Goal: Task Accomplishment & Management: Complete application form

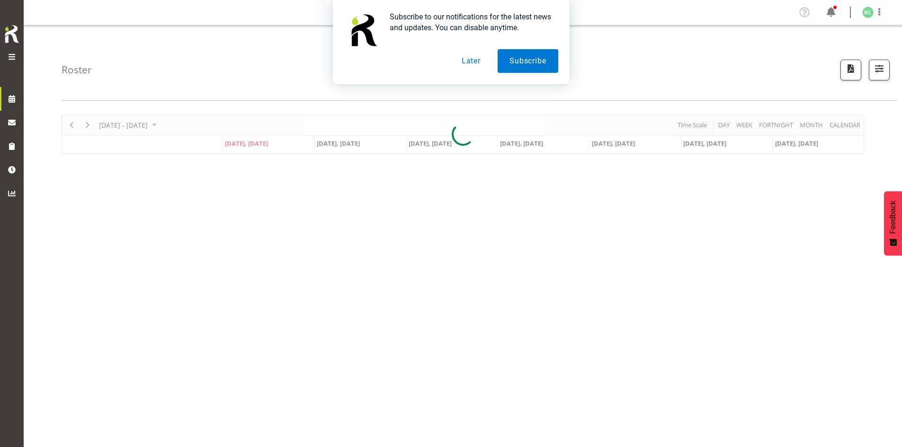
click at [432, 59] on button "Later" at bounding box center [471, 61] width 43 height 24
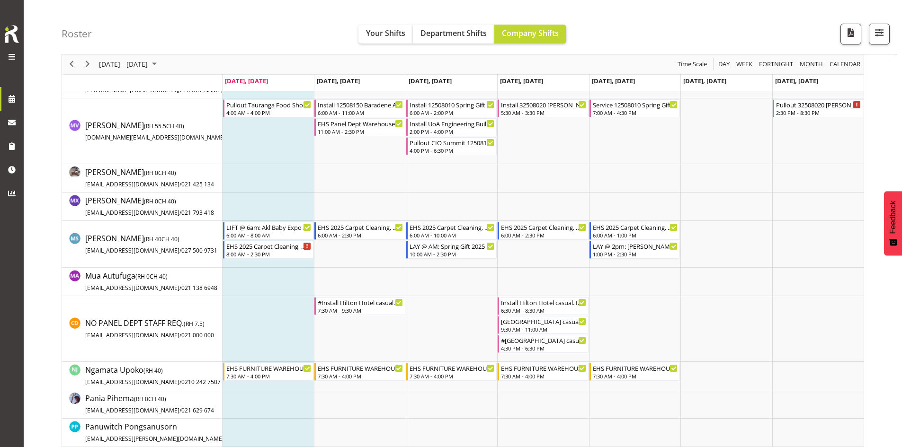
scroll to position [2036, 0]
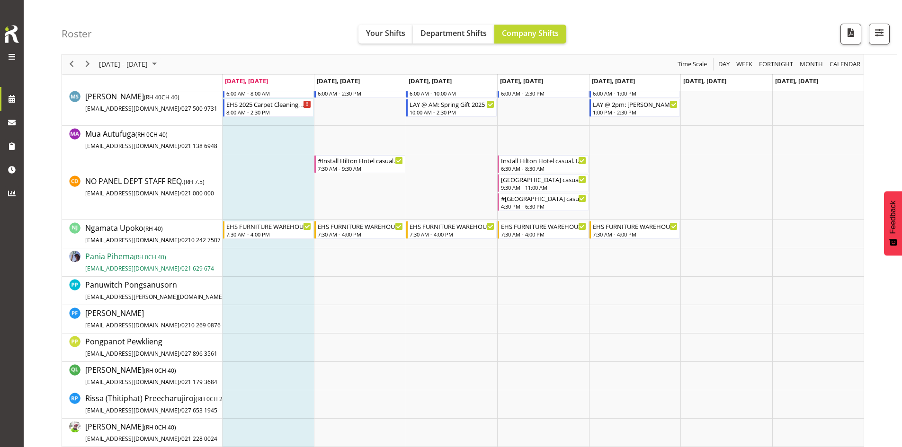
click at [92, 256] on span "Pania Pihema ( RH 0 CH 40) [EMAIL_ADDRESS][DOMAIN_NAME] / 021 629 674" at bounding box center [149, 262] width 129 height 22
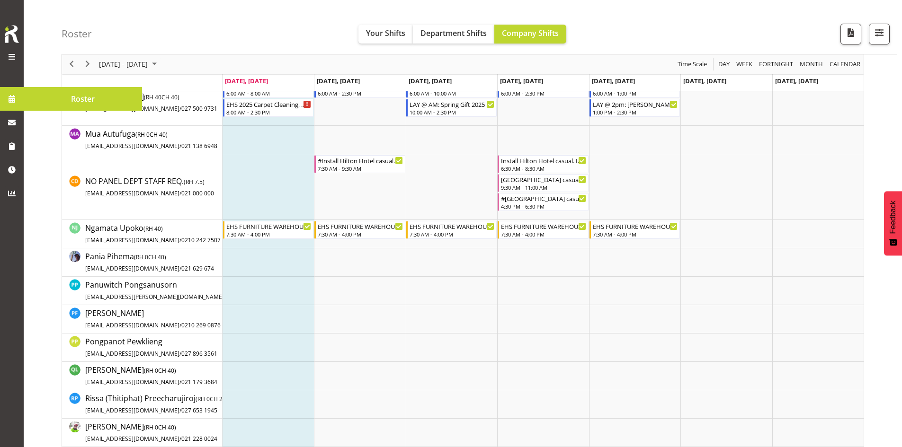
click at [10, 53] on span at bounding box center [11, 56] width 11 height 11
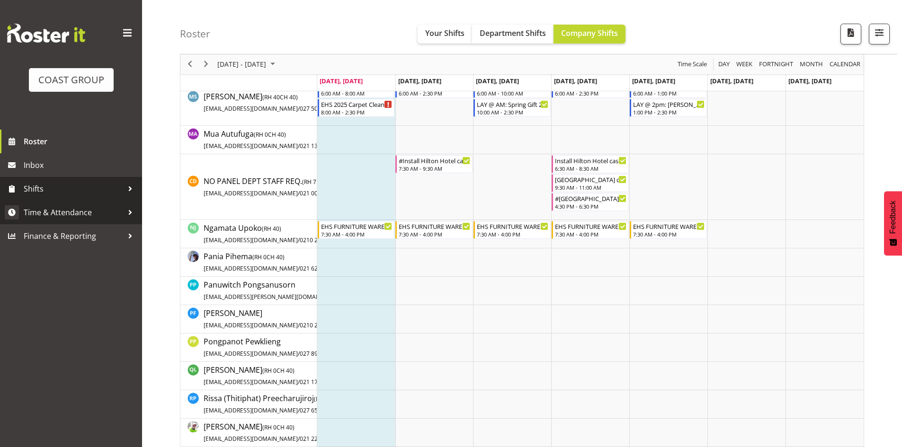
scroll to position [2597, 0]
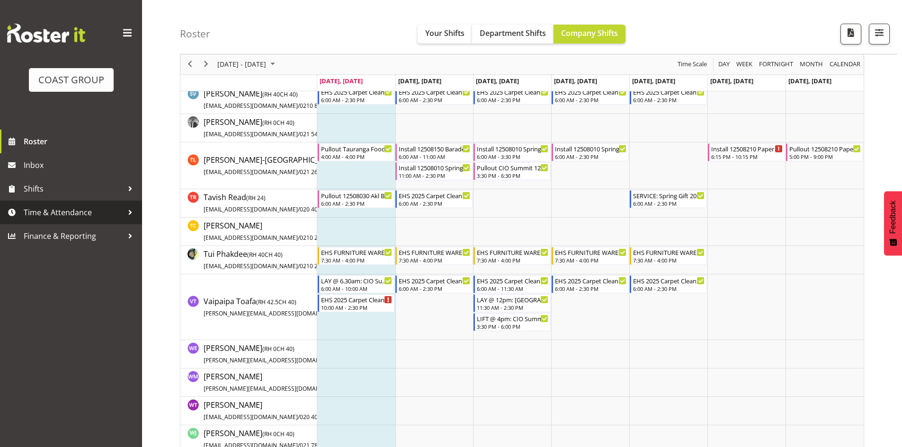
click at [71, 216] on span "Time & Attendance" at bounding box center [73, 212] width 99 height 14
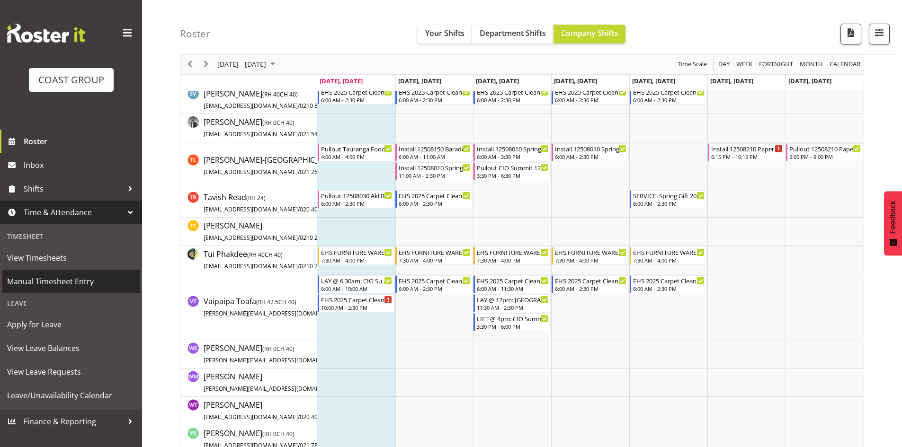
click at [87, 285] on span "Manual Timesheet Entry" at bounding box center [71, 282] width 128 height 14
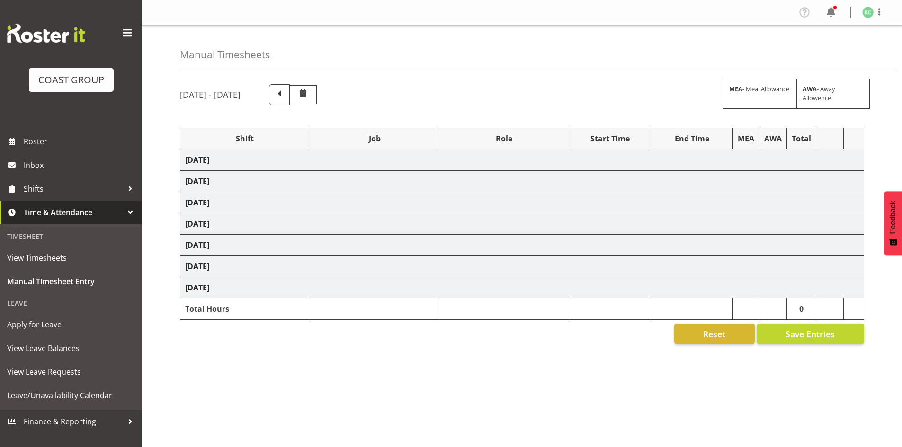
select select
select select "69"
select select
select select "69"
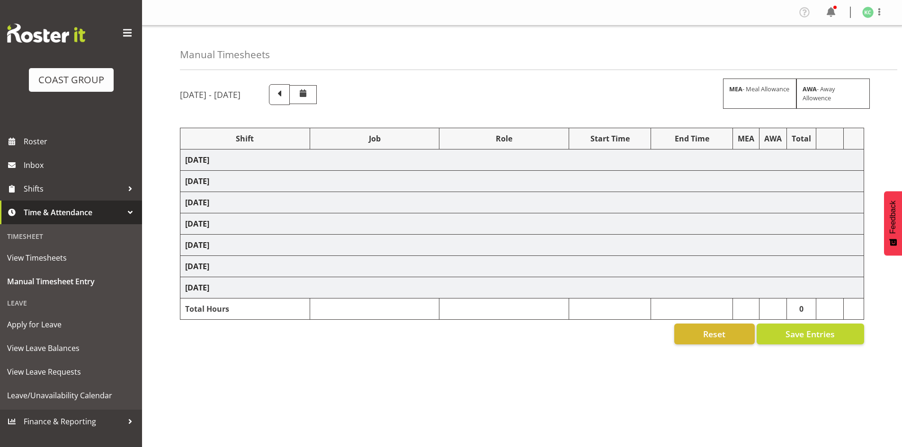
select select
select select "69"
select select
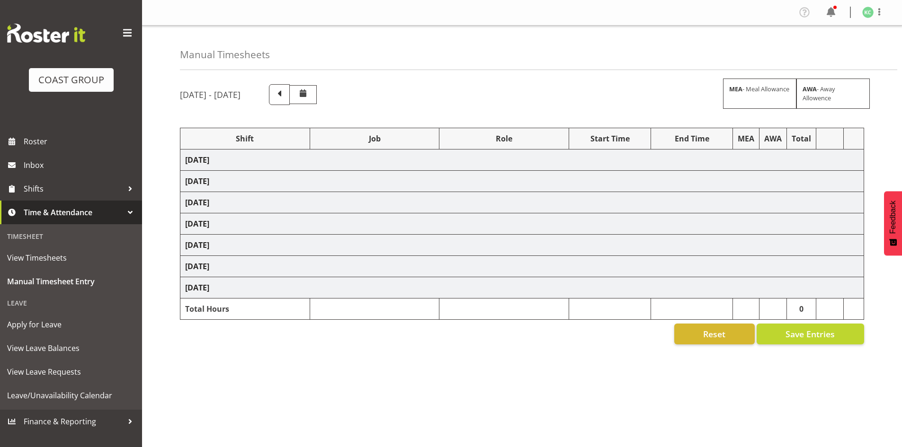
select select "69"
select select
select select "69"
select select
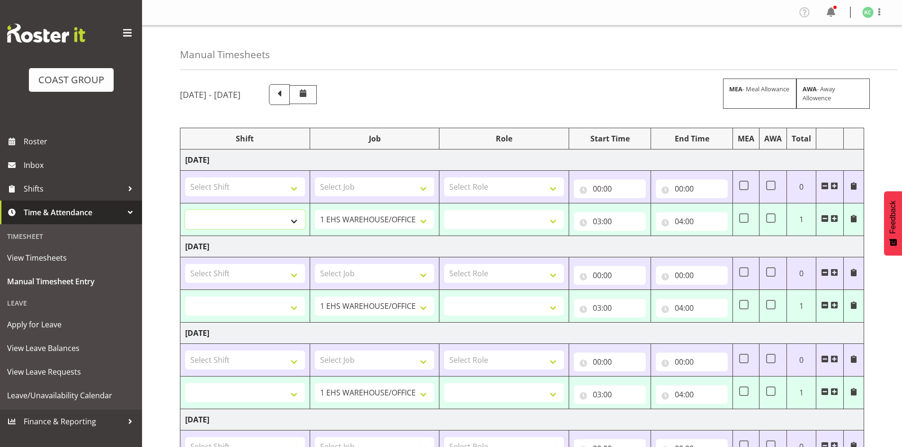
click at [290, 221] on select "AKL SIGN ADMIN1 (LEAVE ALONE, DONT MAKE INACTIVE) CD AKL city CD Tauranga Cool …" at bounding box center [245, 219] width 120 height 19
select select "1528"
click at [185, 210] on select "AKL SIGN ADMIN1 (LEAVE ALONE, DONT MAKE INACTIVE) CD AKL city CD Tauranga Cool …" at bounding box center [245, 219] width 120 height 19
select select
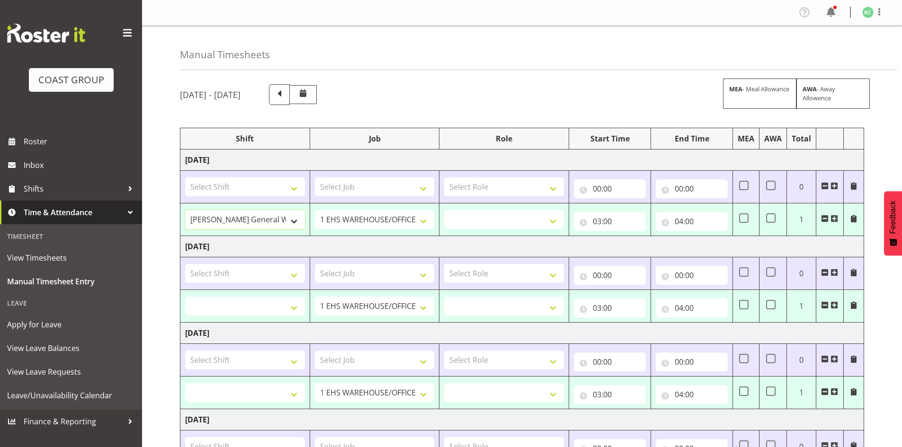
select select
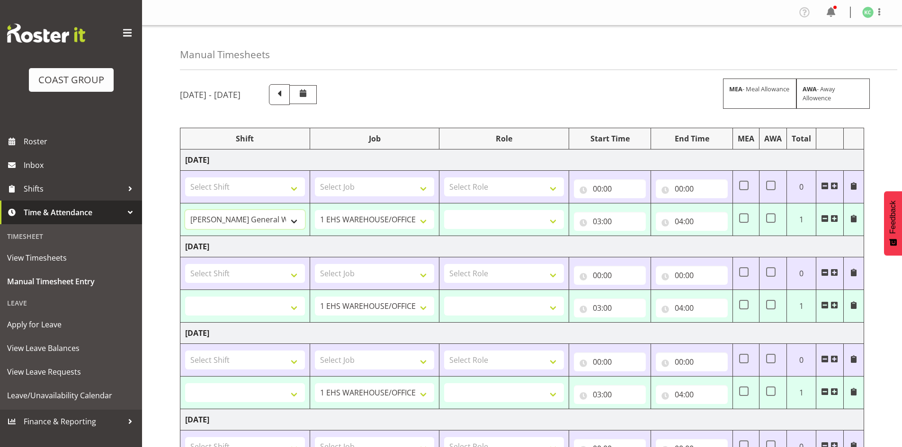
select select
click at [400, 217] on select "1 Carlton Events 1 Carlton Hamilton 1 Carlton Wellington 1 EHS WAREHOUSE/OFFICE…" at bounding box center [375, 219] width 120 height 19
select select "1881"
click at [315, 210] on select "1 Carlton Events 1 Carlton Hamilton 1 Carlton Wellington 1 EHS WAREHOUSE/OFFICE…" at bounding box center [375, 219] width 120 height 19
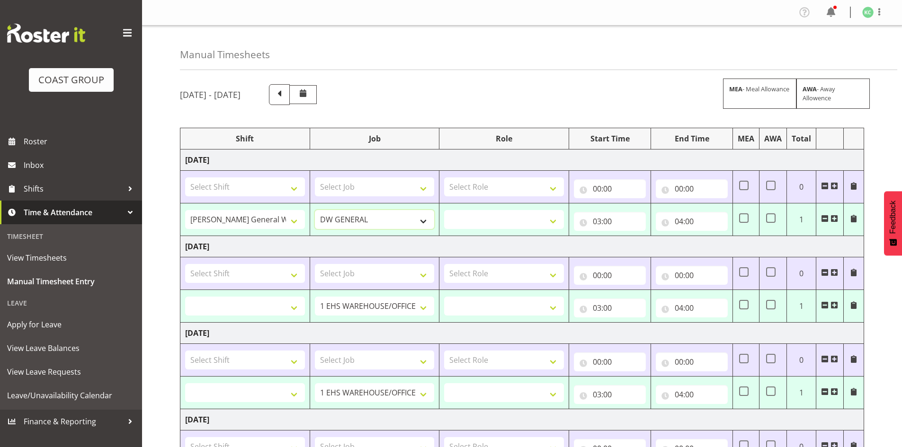
select select
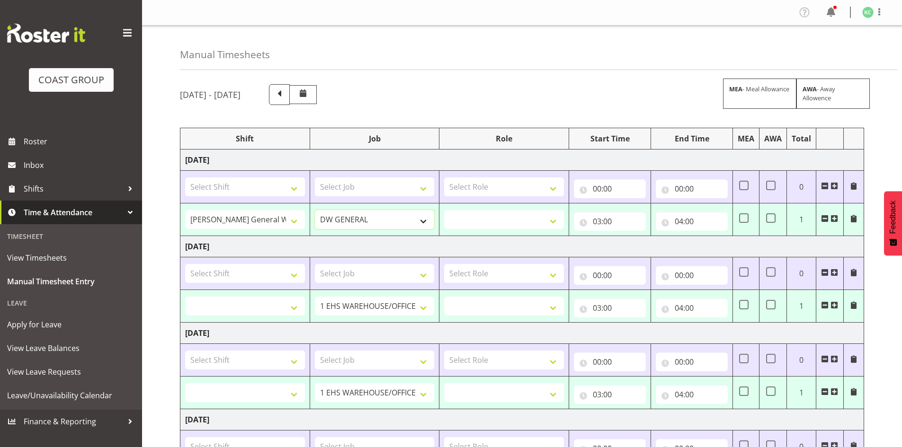
select select
click at [468, 218] on select "INSTALLER DW" at bounding box center [504, 219] width 120 height 19
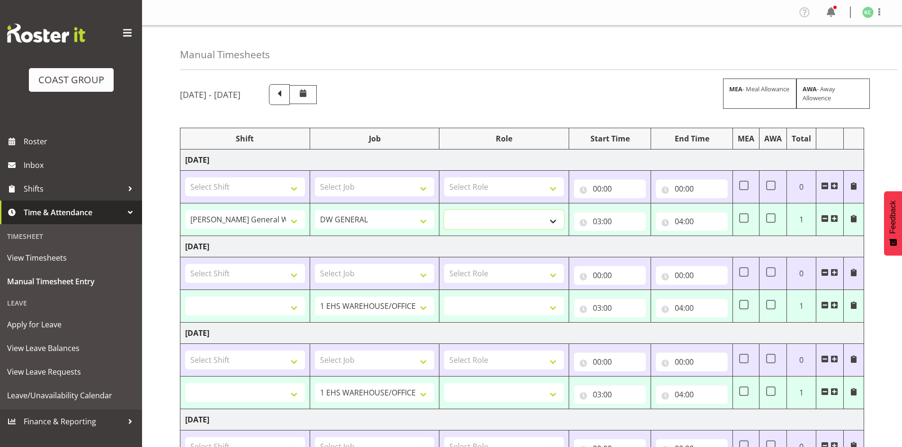
select select "219"
click at [444, 210] on select "INSTALLER DW" at bounding box center [504, 219] width 120 height 19
select select
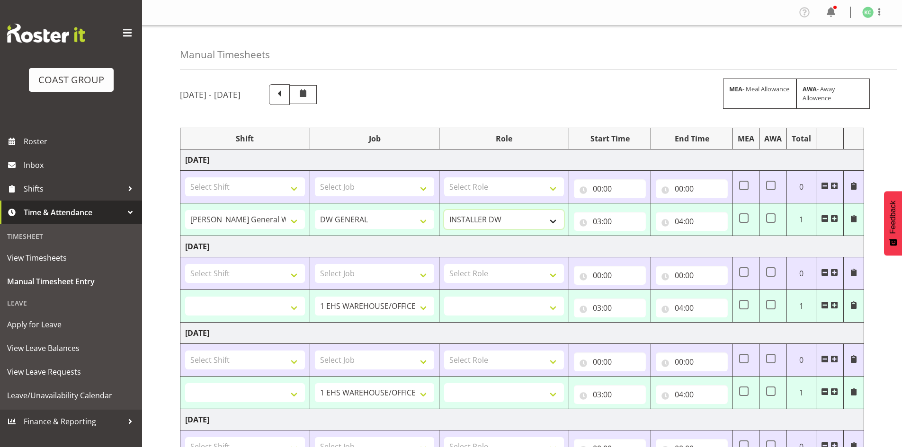
select select
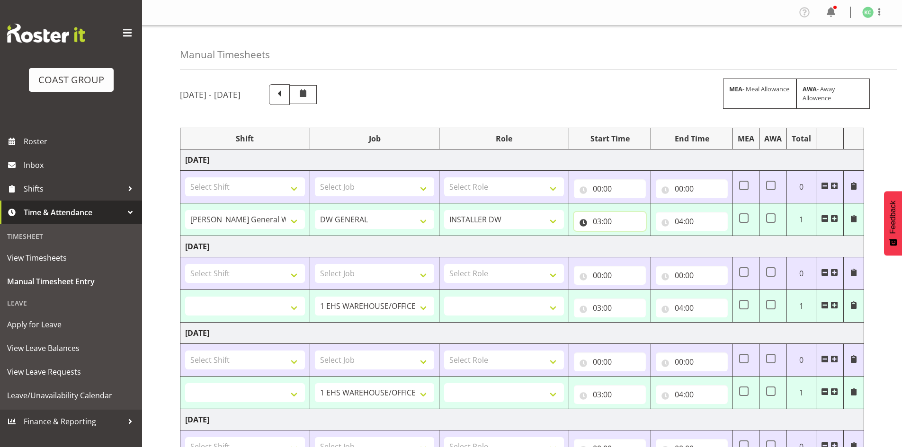
click at [598, 221] on input "03:00" at bounding box center [610, 221] width 72 height 19
click at [636, 249] on select "00 01 02 03 04 05 06 07 08 09 10 11 12 13 14 15 16 17 18 19 20 21 22 23" at bounding box center [638, 246] width 21 height 19
select select "5"
click at [628, 237] on select "00 01 02 03 04 05 06 07 08 09 10 11 12 13 14 15 16 17 18 19 20 21 22 23" at bounding box center [638, 246] width 21 height 19
type input "05:00"
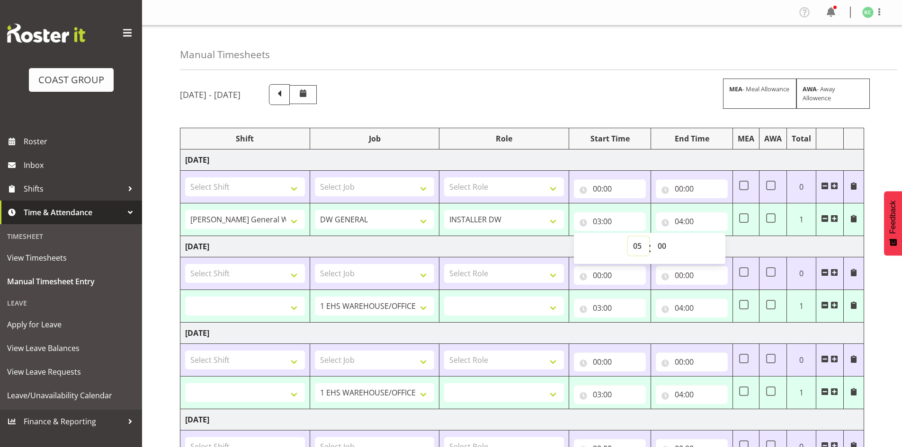
select select
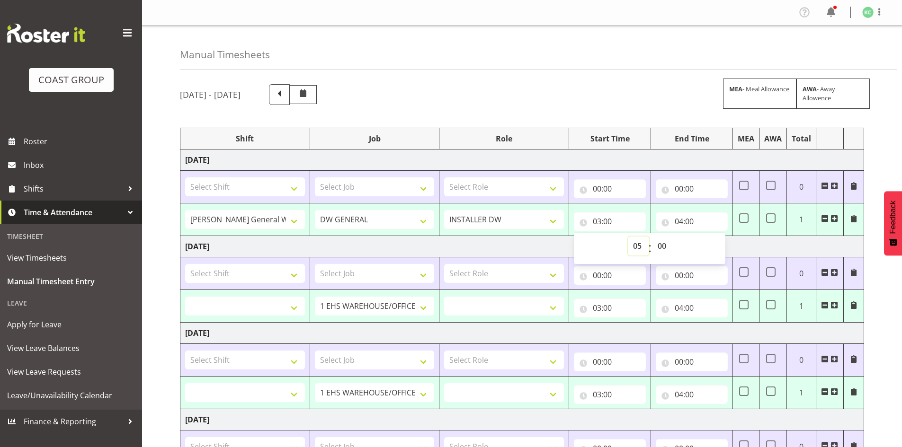
select select
click at [684, 220] on input "04:00" at bounding box center [692, 221] width 72 height 19
click at [715, 248] on select "00 01 02 03 04 05 06 07 08 09 10 11 12 13 14 15 16 17 18 19 20 21 22 23" at bounding box center [720, 246] width 21 height 19
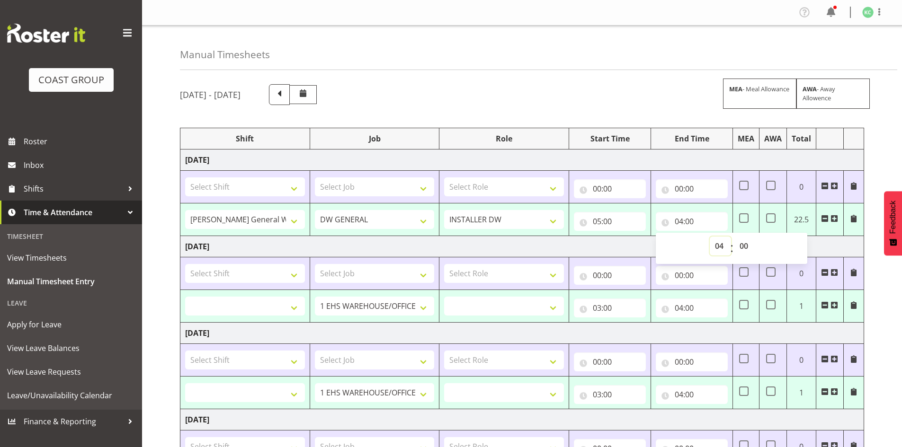
select select "14"
click at [710, 237] on select "00 01 02 03 04 05 06 07 08 09 10 11 12 13 14 15 16 17 18 19 20 21 22 23" at bounding box center [720, 246] width 21 height 19
type input "14:00"
select select
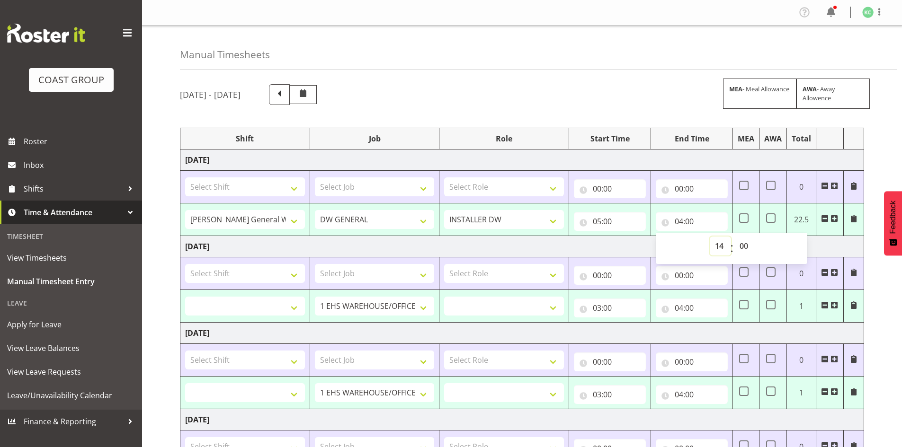
select select
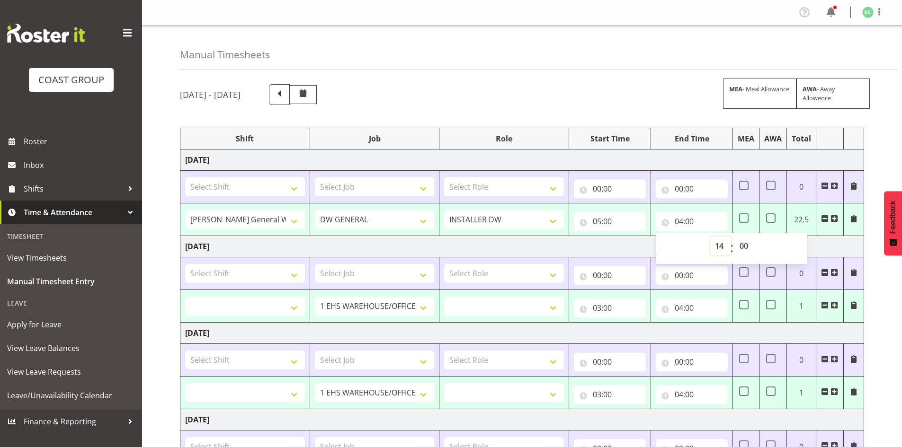
select select
click at [743, 249] on select "00 01 02 03 04 05 06 07 08 09 10 11 12 13 14 15 16 17 18 19 20 21 22 23 24 25 2…" at bounding box center [744, 246] width 21 height 19
select select "30"
click at [734, 237] on select "00 01 02 03 04 05 06 07 08 09 10 11 12 13 14 15 16 17 18 19 20 21 22 23 24 25 2…" at bounding box center [744, 246] width 21 height 19
type input "14:30"
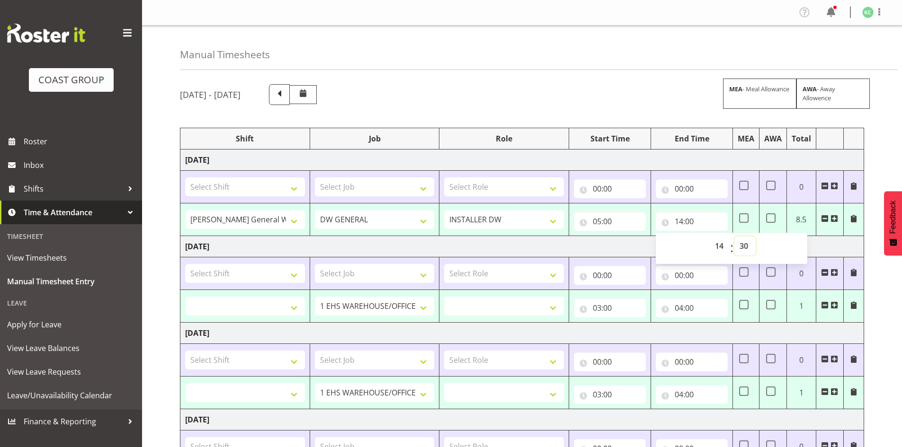
select select
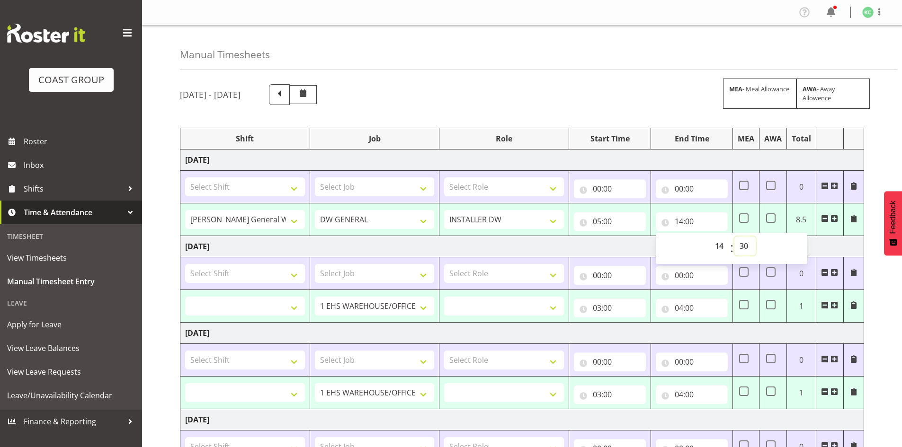
select select
click at [828, 248] on td "Thursday 14th August 2025" at bounding box center [522, 246] width 684 height 21
click at [834, 219] on span at bounding box center [834, 219] width 8 height 8
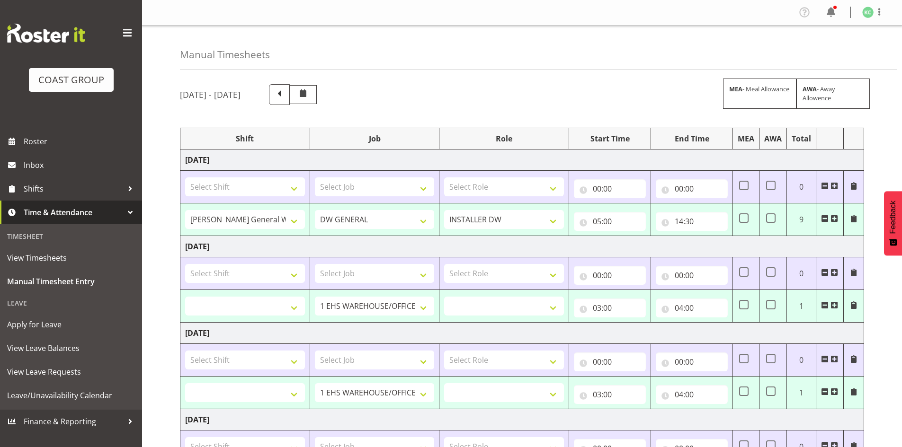
select select
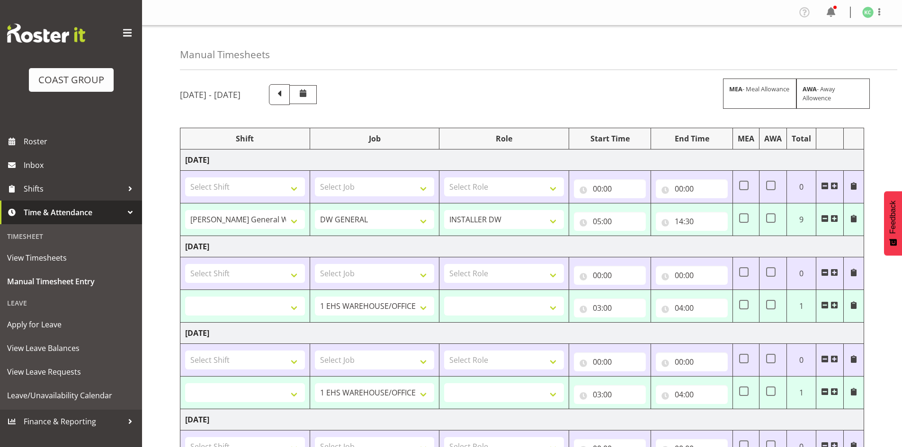
select select
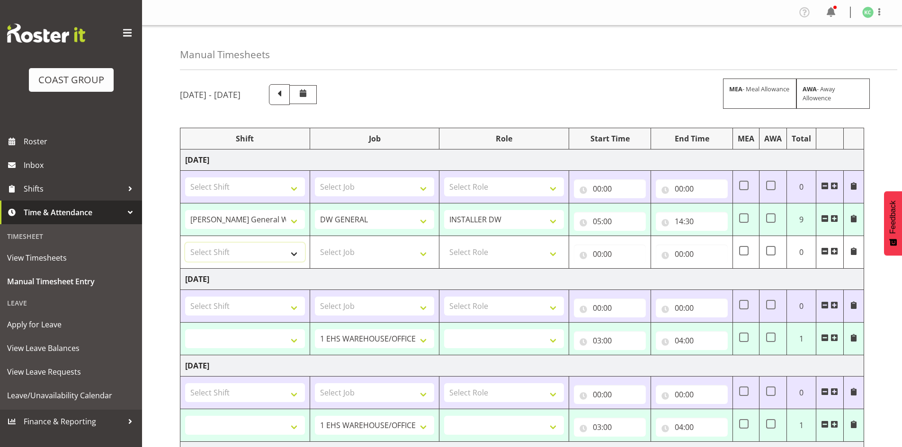
click at [275, 245] on select "Select Shift AKL SIGN ADMIN1 (LEAVE ALONE, DONT MAKE INACTIVE) CD AKL city CD T…" at bounding box center [245, 252] width 120 height 19
select select "16480"
click at [185, 243] on select "Select Shift AKL SIGN ADMIN1 (LEAVE ALONE, DONT MAKE INACTIVE) CD AKL city CD T…" at bounding box center [245, 252] width 120 height 19
select select
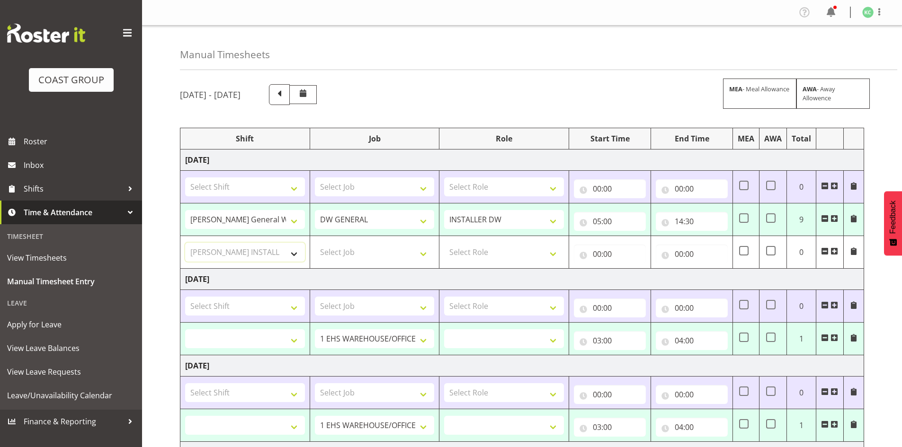
select select
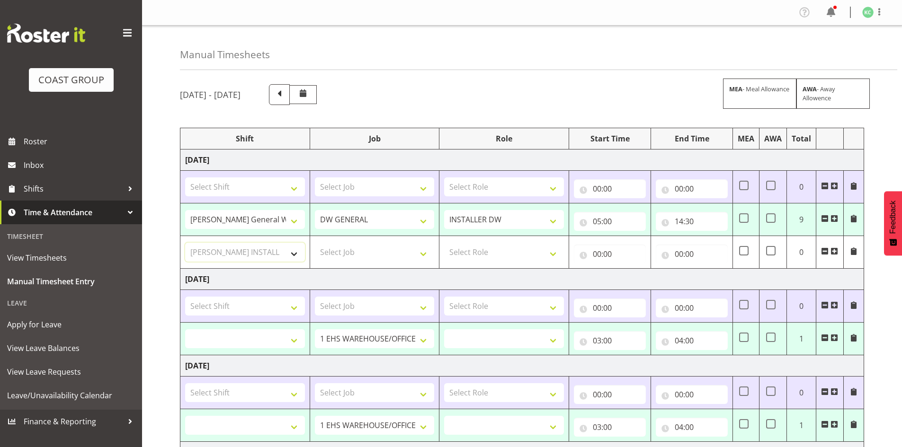
select select
click at [373, 252] on select "Select Job 1 Carlton Events 1 Carlton Hamilton 1 Carlton Wellington 1 EHS WAREH…" at bounding box center [375, 252] width 120 height 19
select select "1881"
click at [315, 243] on select "Select Job 1 Carlton Events 1 Carlton Hamilton 1 Carlton Wellington 1 EHS WAREH…" at bounding box center [375, 252] width 120 height 19
select select
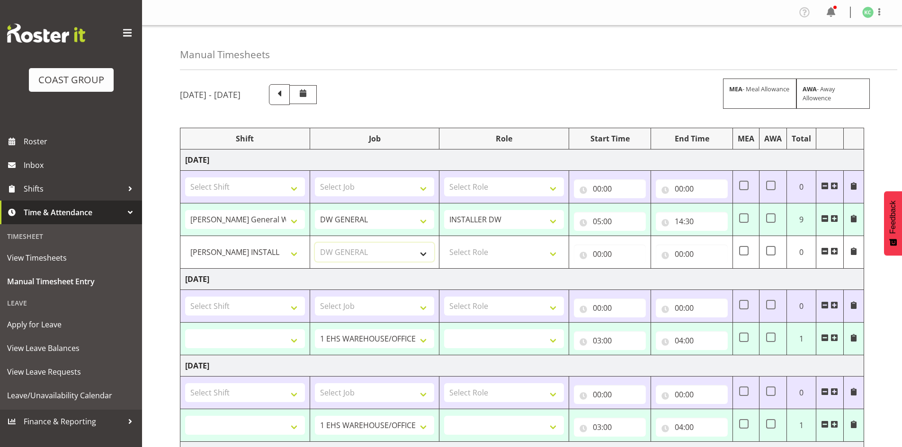
select select
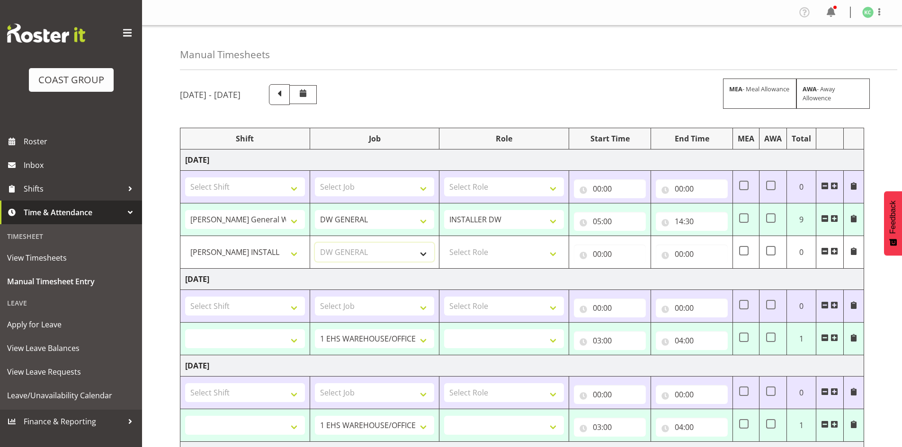
select select
click at [480, 255] on select "Select Role INSTALLER DW" at bounding box center [504, 252] width 120 height 19
select select "219"
click at [444, 243] on select "Select Role INSTALLER DW" at bounding box center [504, 252] width 120 height 19
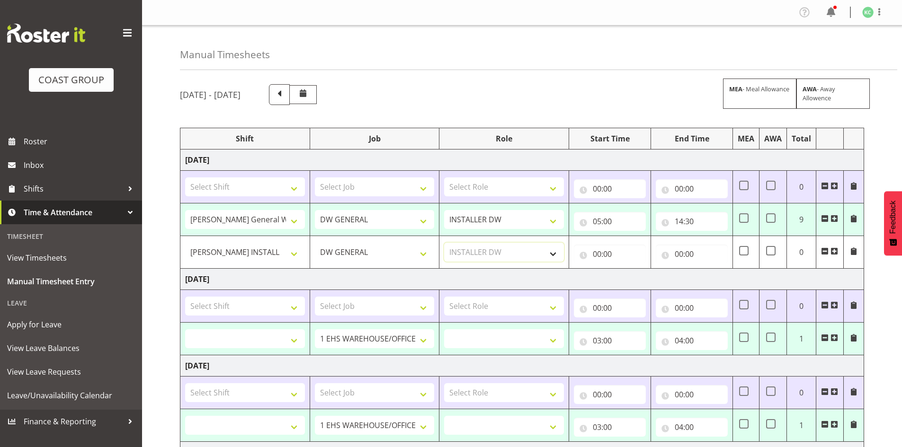
select select
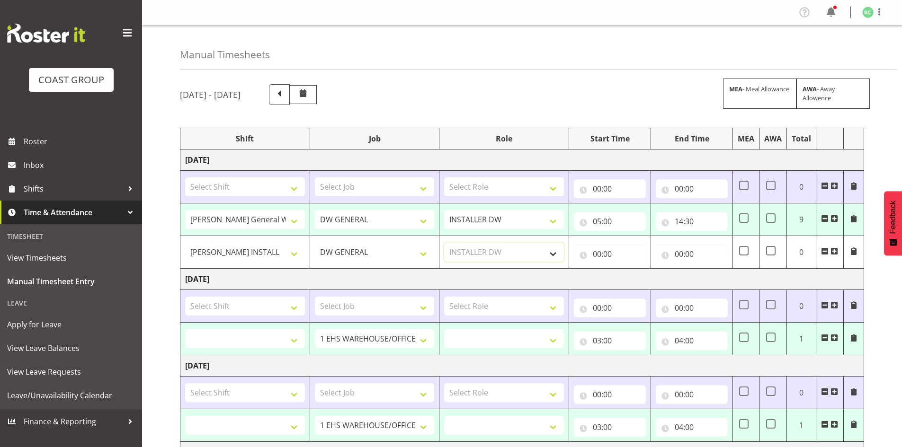
select select
click at [598, 252] on input "00:00" at bounding box center [610, 254] width 72 height 19
click at [639, 279] on select "00 01 02 03 04 05 06 07 08 09 10 11 12 13 14 15 16 17 18 19 20 21 22 23" at bounding box center [638, 278] width 21 height 19
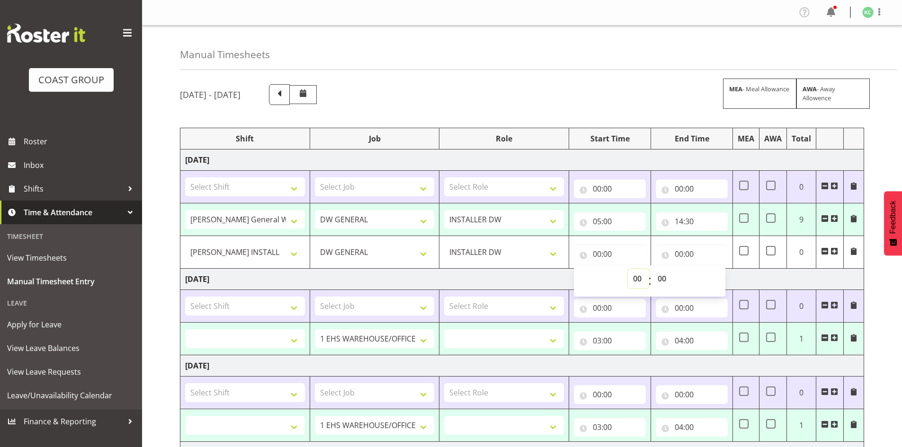
select select "21"
click at [628, 269] on select "00 01 02 03 04 05 06 07 08 09 10 11 12 13 14 15 16 17 18 19 20 21 22 23" at bounding box center [638, 278] width 21 height 19
select select
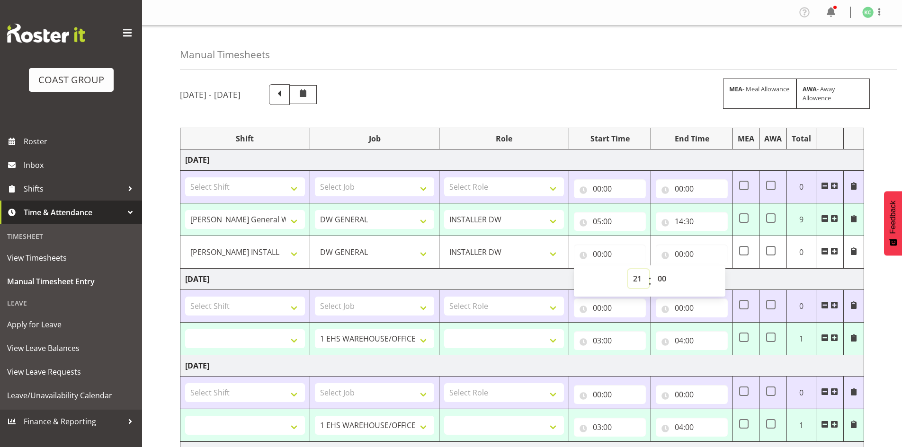
select select
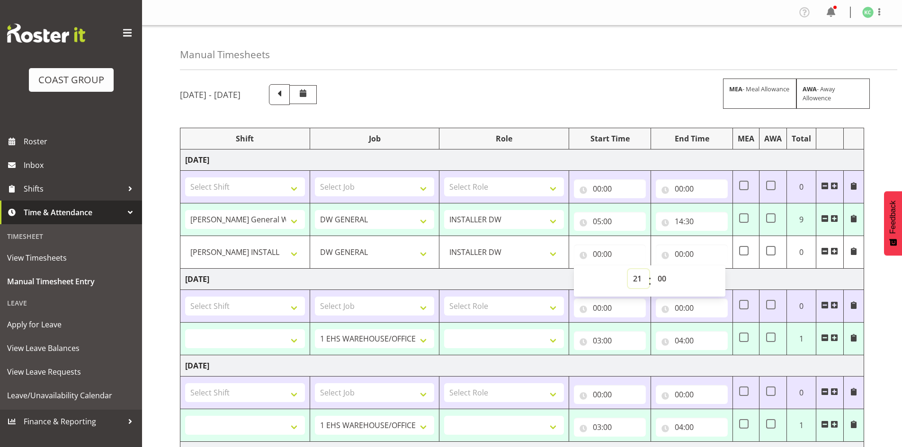
type input "21:00"
click at [663, 276] on select "00 01 02 03 04 05 06 07 08 09 10 11 12 13 14 15 16 17 18 19 20 21 22 23 24 25 2…" at bounding box center [662, 278] width 21 height 19
select select "30"
click at [652, 269] on select "00 01 02 03 04 05 06 07 08 09 10 11 12 13 14 15 16 17 18 19 20 21 22 23 24 25 2…" at bounding box center [662, 278] width 21 height 19
select select
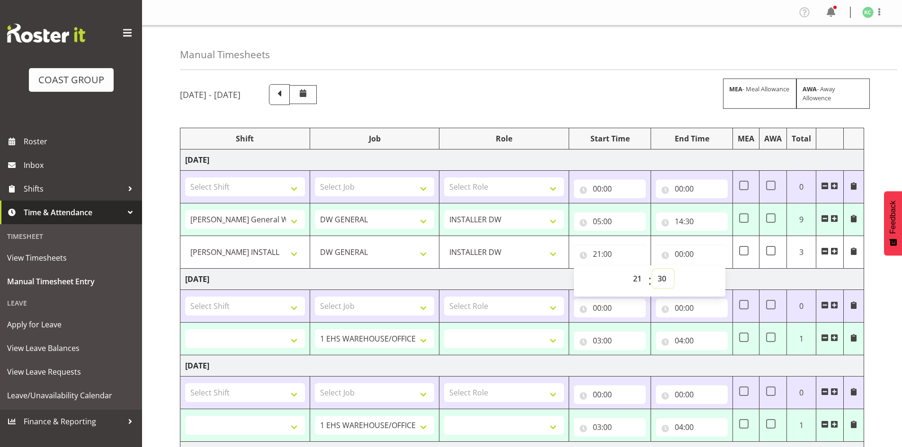
select select
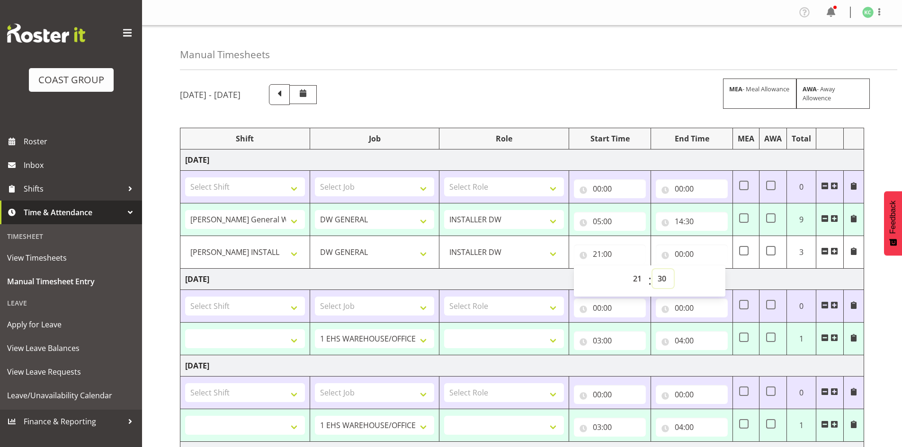
select select
type input "21:30"
click at [679, 254] on input "00:00" at bounding box center [692, 254] width 72 height 19
click at [716, 275] on select "00 01 02 03 04 05 06 07 08 09 10 11 12 13 14 15 16 17 18 19 20 21 22 23" at bounding box center [720, 278] width 21 height 19
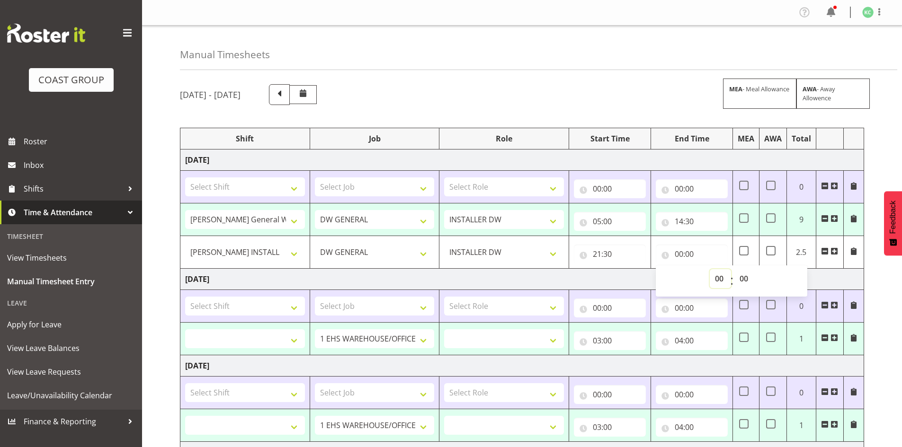
select select "1"
click at [710, 269] on select "00 01 02 03 04 05 06 07 08 09 10 11 12 13 14 15 16 17 18 19 20 21 22 23" at bounding box center [720, 278] width 21 height 19
select select
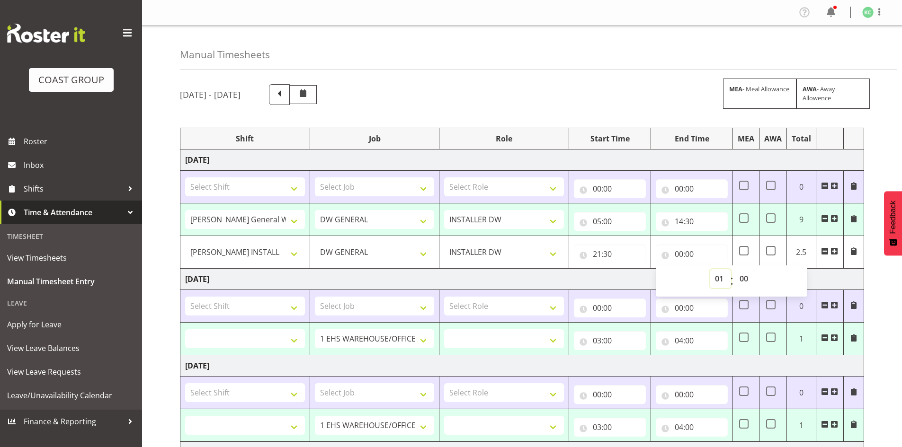
select select
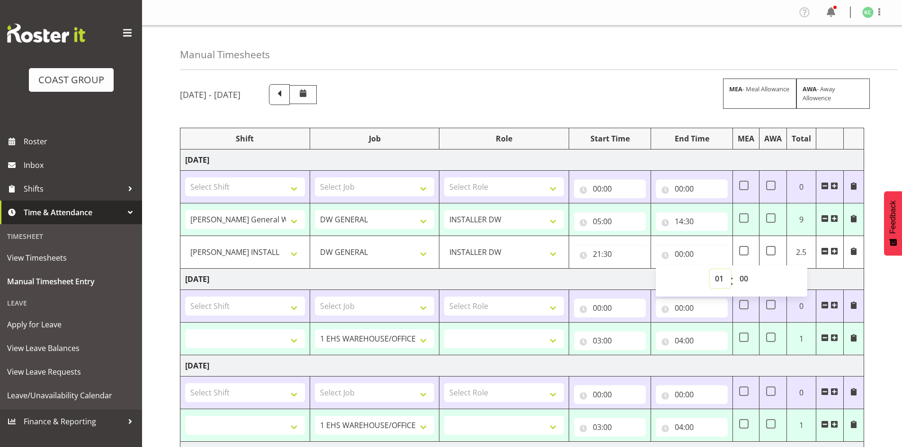
type input "01:00"
click at [745, 277] on select "00 01 02 03 04 05 06 07 08 09 10 11 12 13 14 15 16 17 18 19 20 21 22 23 24 25 2…" at bounding box center [744, 278] width 21 height 19
select select "30"
click at [734, 269] on select "00 01 02 03 04 05 06 07 08 09 10 11 12 13 14 15 16 17 18 19 20 21 22 23 24 25 2…" at bounding box center [744, 278] width 21 height 19
select select
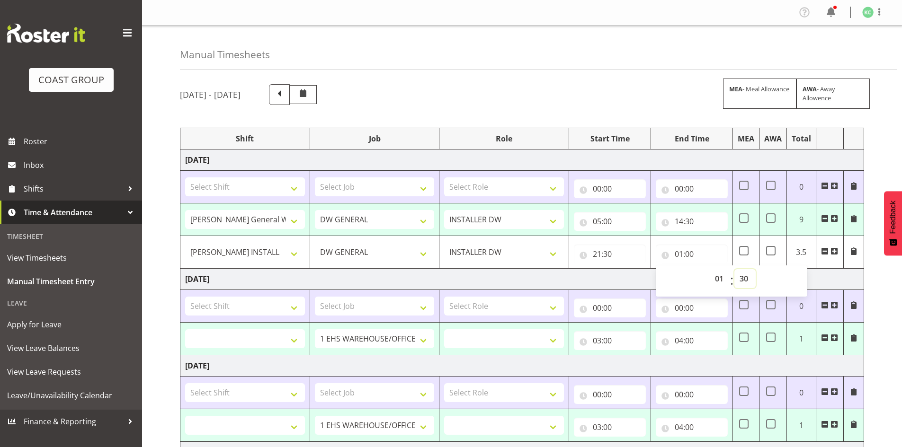
select select
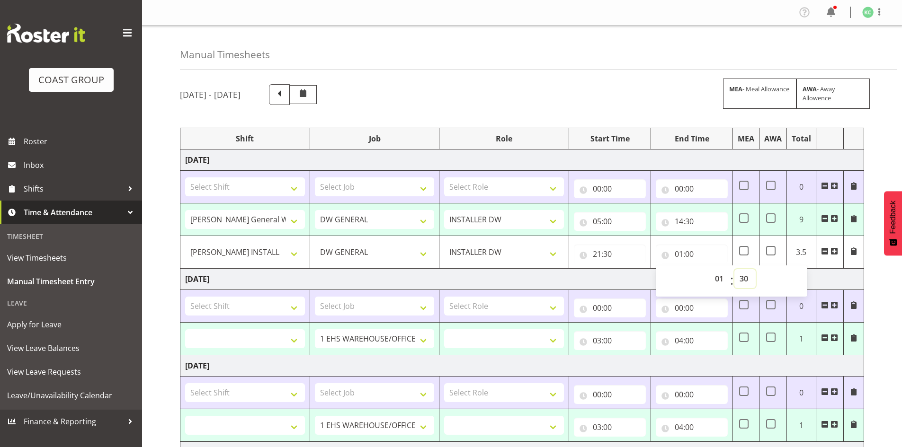
select select
type input "01:30"
click at [835, 277] on td "Thursday 14th August 2025" at bounding box center [522, 279] width 684 height 21
click at [742, 250] on span at bounding box center [743, 250] width 9 height 9
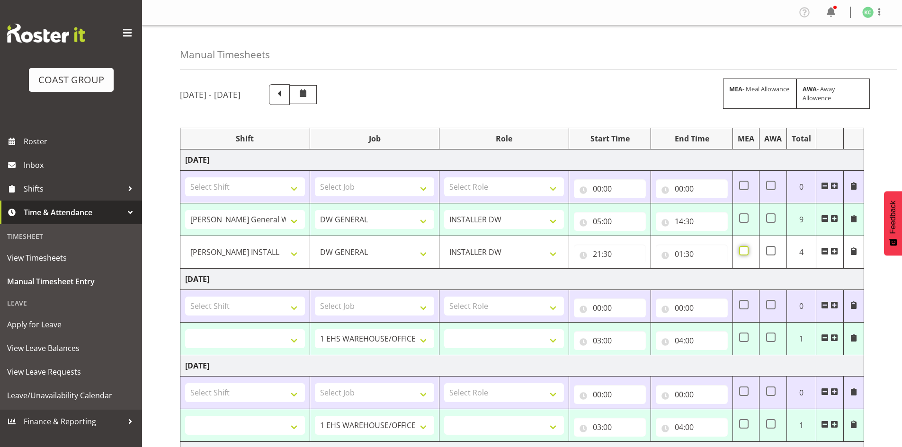
click at [742, 250] on input "checkbox" at bounding box center [742, 251] width 6 height 6
checkbox input "true"
select select
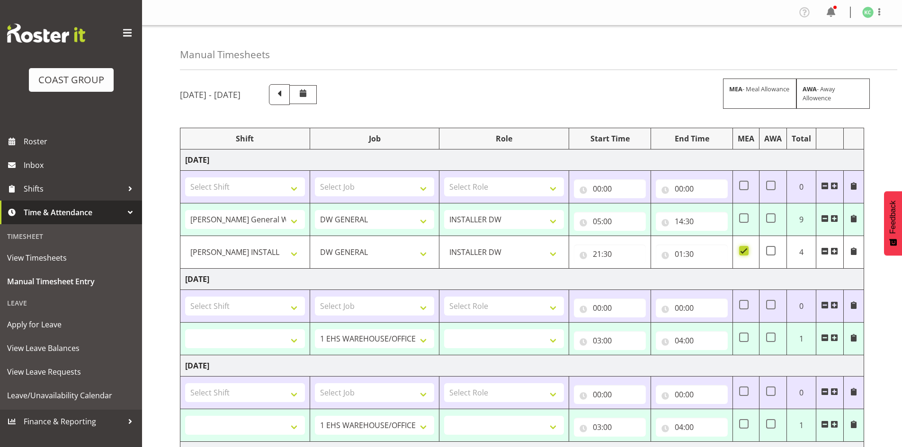
select select
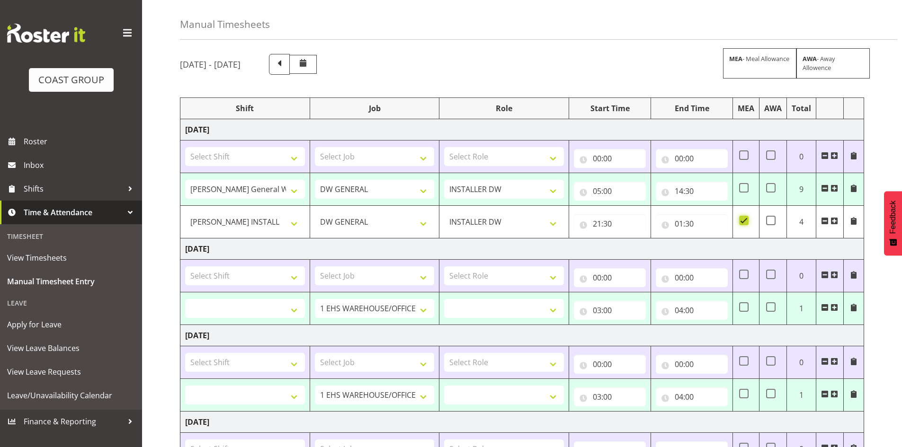
scroll to position [47, 0]
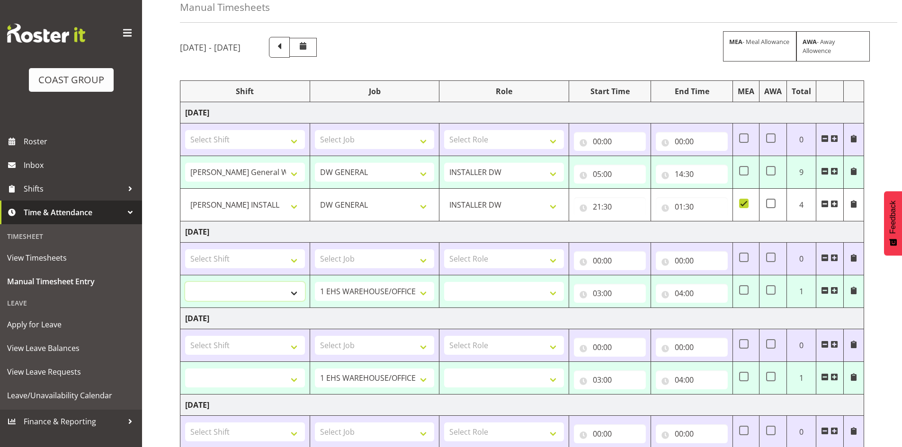
click at [291, 291] on select "AKL SIGN ADMIN1 (LEAVE ALONE, DONT MAKE INACTIVE) CD AKL city CD Tauranga Cool …" at bounding box center [245, 291] width 120 height 19
select select "1525"
click at [185, 282] on select "AKL SIGN ADMIN1 (LEAVE ALONE, DONT MAKE INACTIVE) CD AKL city CD Tauranga Cool …" at bounding box center [245, 291] width 120 height 19
select select
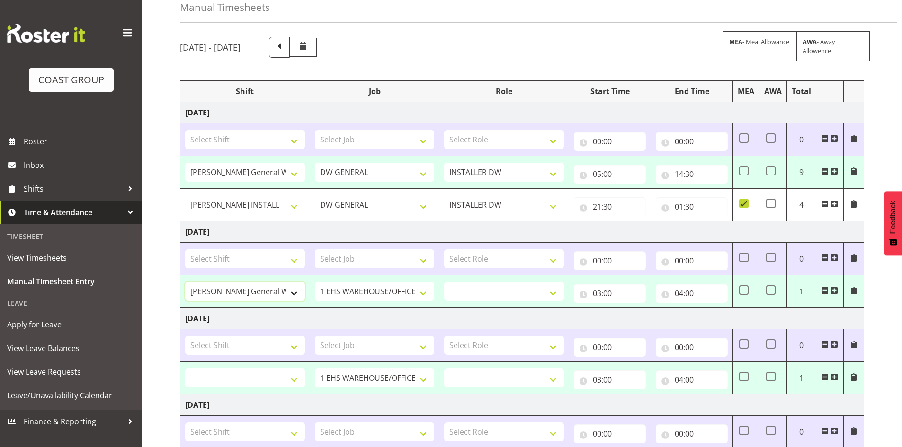
select select
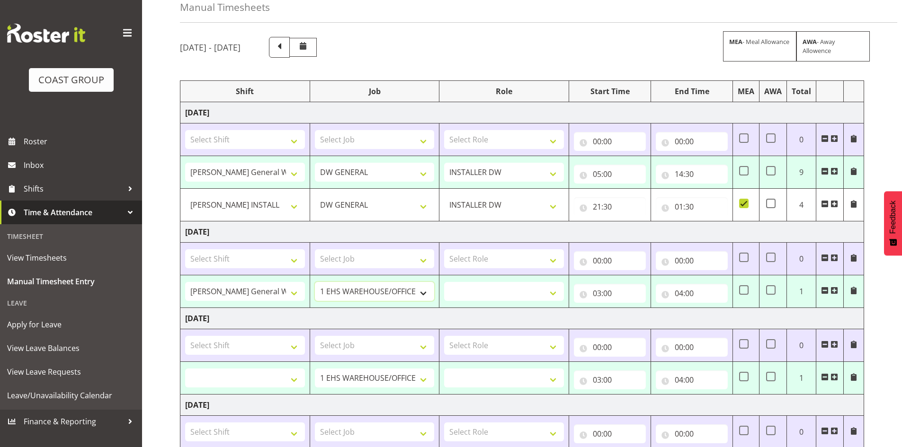
click at [369, 290] on select "1 Carlton Events 1 Carlton Hamilton 1 Carlton Wellington 1 EHS WAREHOUSE/OFFICE…" at bounding box center [375, 291] width 120 height 19
select select "1881"
click at [315, 282] on select "1 Carlton Events 1 Carlton Hamilton 1 Carlton Wellington 1 EHS WAREHOUSE/OFFICE…" at bounding box center [375, 291] width 120 height 19
select select
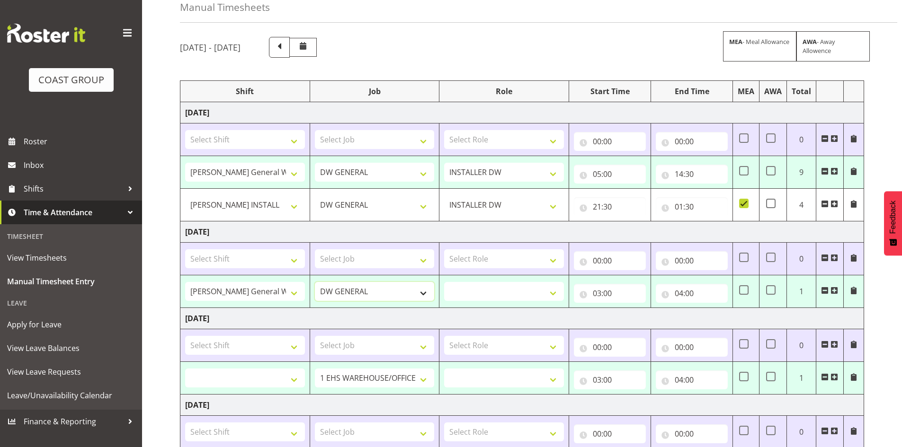
select select
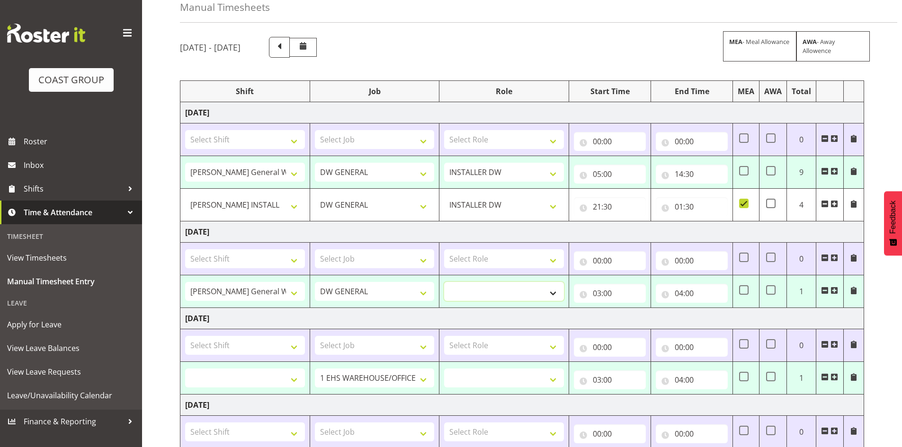
click at [476, 287] on select "INSTALLER DW" at bounding box center [504, 291] width 120 height 19
select select "219"
click at [444, 282] on select "INSTALLER DW" at bounding box center [504, 291] width 120 height 19
select select
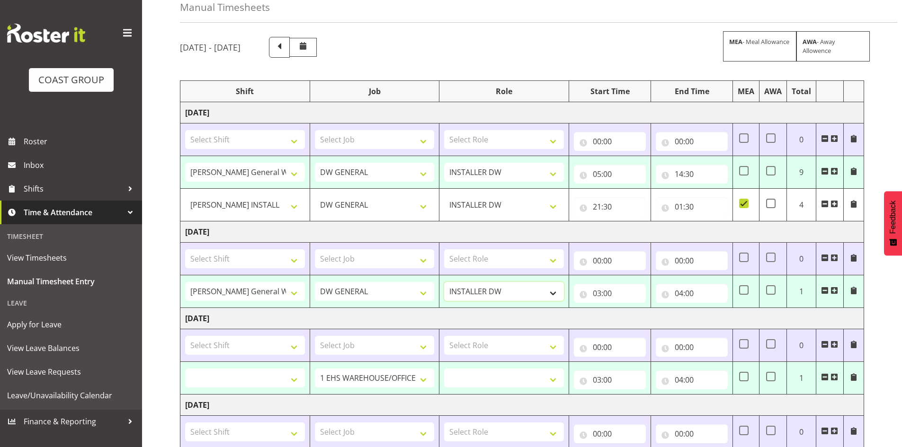
select select
click at [598, 293] on input "03:00" at bounding box center [610, 293] width 72 height 19
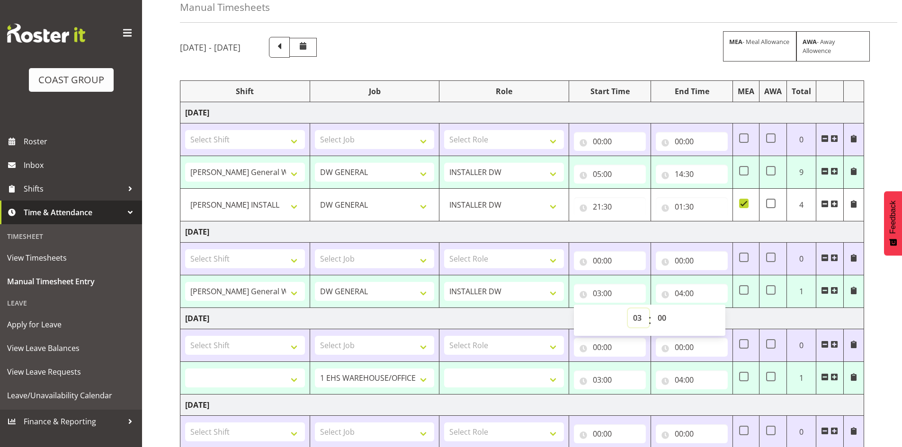
click at [635, 315] on select "00 01 02 03 04 05 06 07 08 09 10 11 12 13 14 15 16 17 18 19 20 21 22 23" at bounding box center [638, 318] width 21 height 19
select select "6"
click at [628, 309] on select "00 01 02 03 04 05 06 07 08 09 10 11 12 13 14 15 16 17 18 19 20 21 22 23" at bounding box center [638, 318] width 21 height 19
type input "06:00"
select select
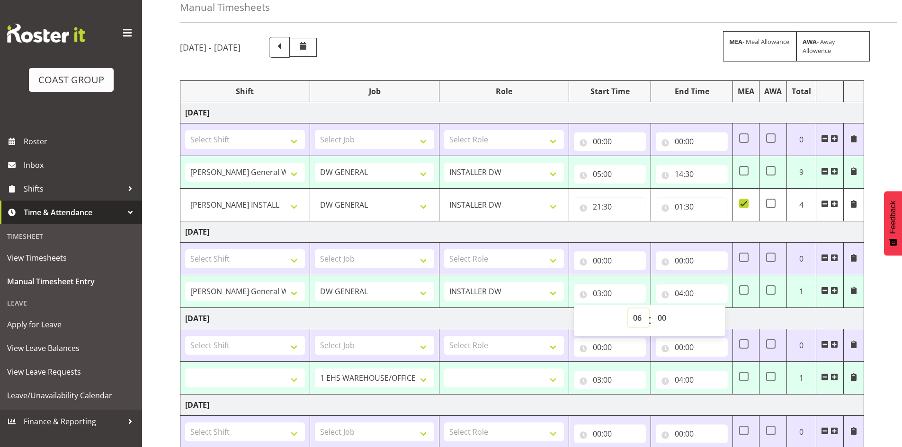
select select
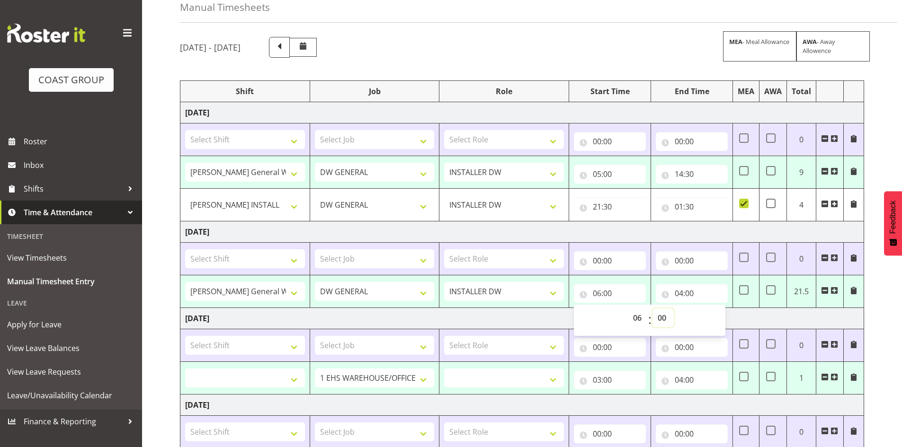
click at [659, 318] on select "00 01 02 03 04 05 06 07 08 09 10 11 12 13 14 15 16 17 18 19 20 21 22 23 24 25 2…" at bounding box center [662, 318] width 21 height 19
select select "30"
click at [652, 309] on select "00 01 02 03 04 05 06 07 08 09 10 11 12 13 14 15 16 17 18 19 20 21 22 23 24 25 2…" at bounding box center [662, 318] width 21 height 19
type input "06:30"
select select
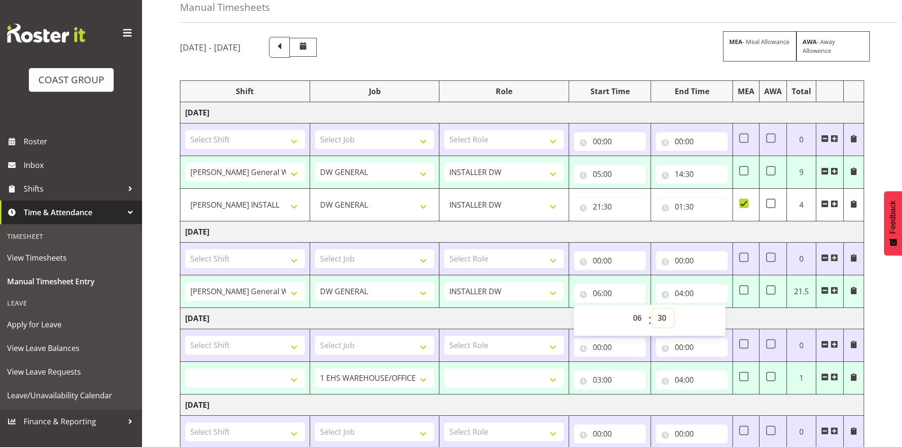
select select
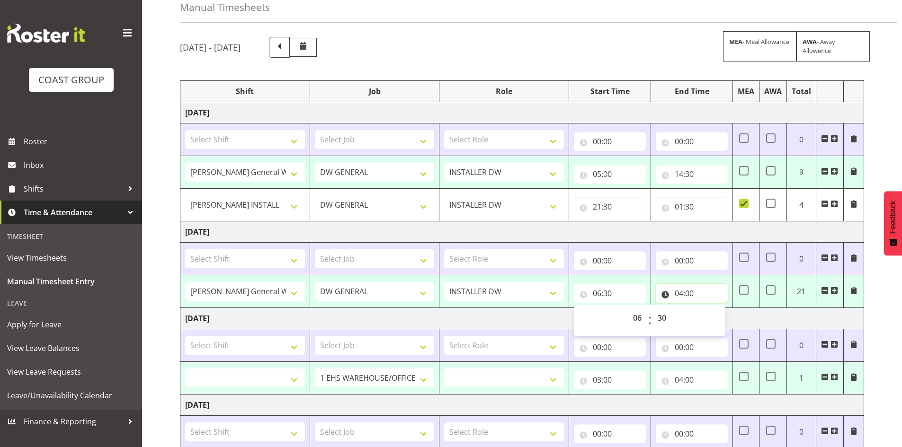
click at [683, 295] on input "04:00" at bounding box center [692, 293] width 72 height 19
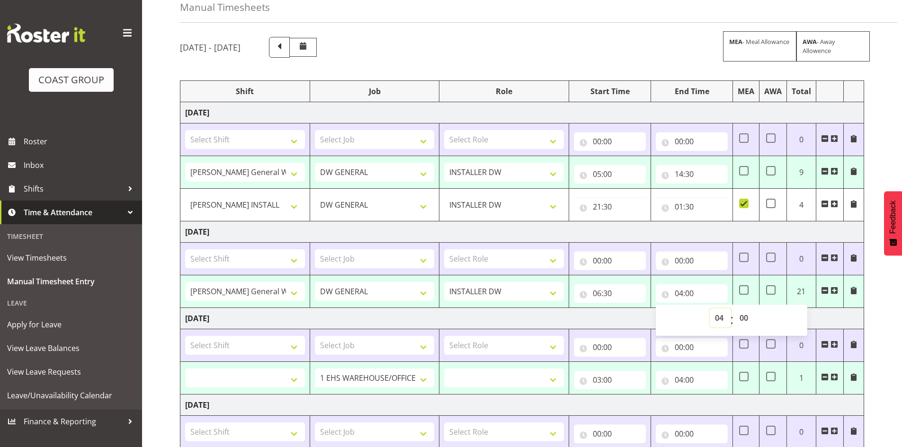
click at [714, 312] on select "00 01 02 03 04 05 06 07 08 09 10 11 12 13 14 15 16 17 18 19 20 21 22 23" at bounding box center [720, 318] width 21 height 19
select select "20"
click at [710, 309] on select "00 01 02 03 04 05 06 07 08 09 10 11 12 13 14 15 16 17 18 19 20 21 22 23" at bounding box center [720, 318] width 21 height 19
type input "20:00"
select select
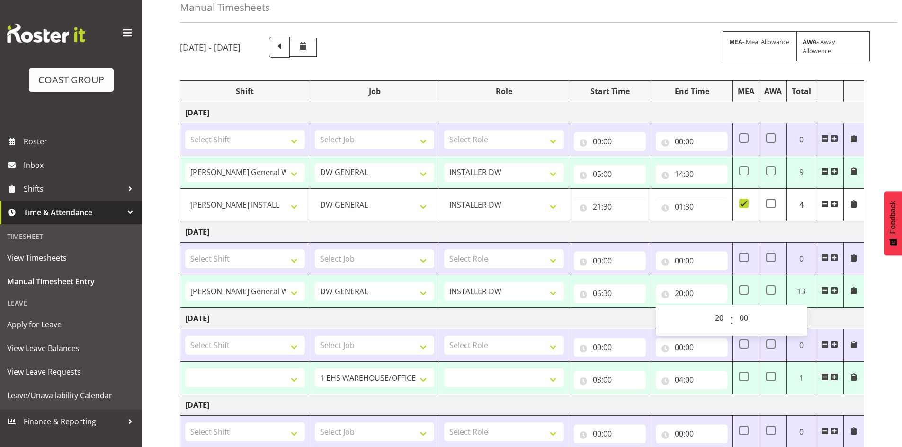
click at [827, 320] on td "Friday 15th August 2025" at bounding box center [522, 318] width 684 height 21
click at [824, 257] on span at bounding box center [825, 258] width 8 height 8
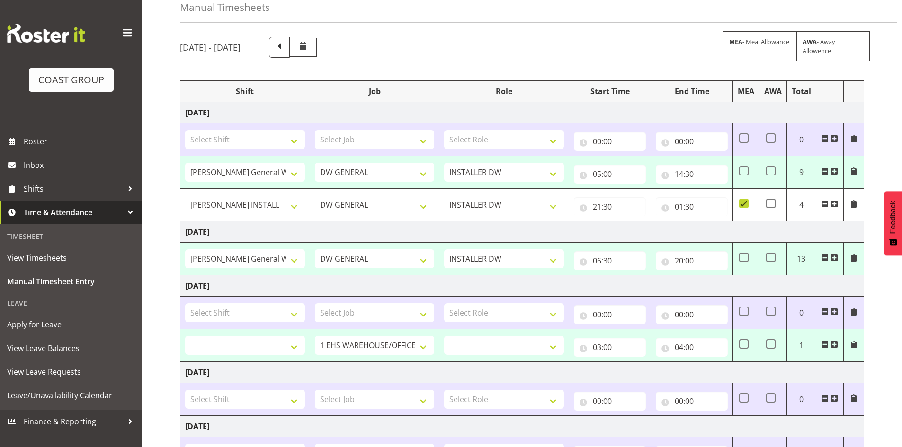
click at [826, 137] on span at bounding box center [825, 139] width 8 height 8
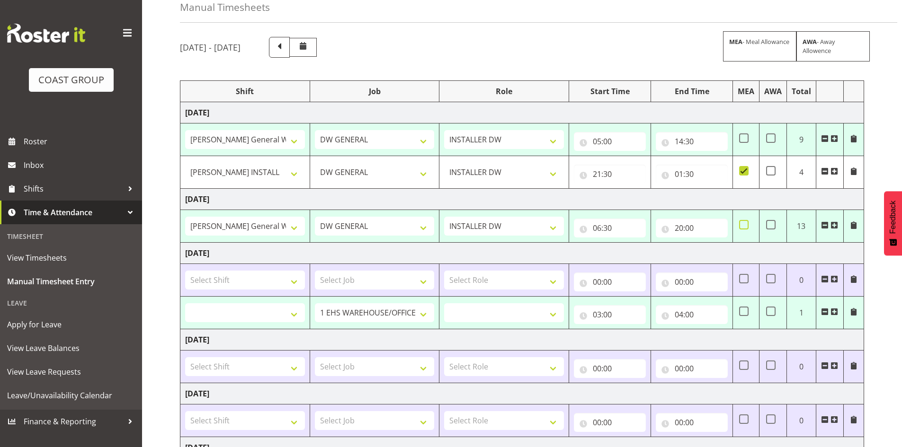
click at [744, 226] on span at bounding box center [743, 224] width 9 height 9
click at [744, 226] on input "checkbox" at bounding box center [742, 225] width 6 height 6
click at [825, 277] on span at bounding box center [825, 280] width 8 height 8
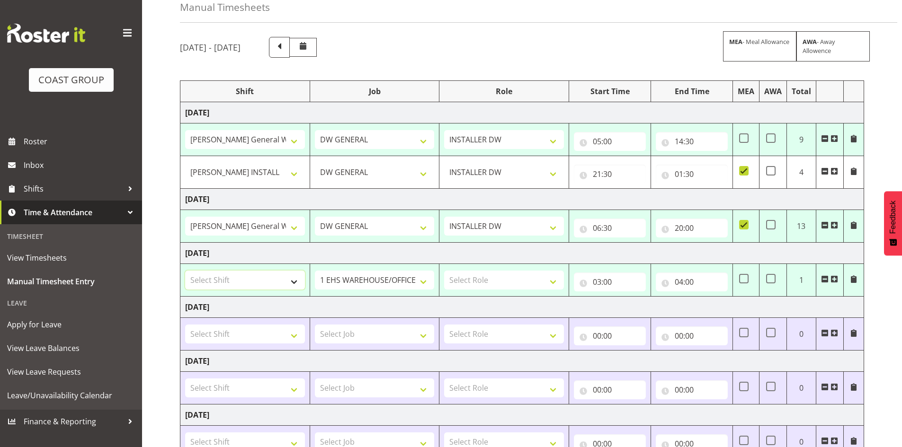
click at [270, 277] on select "Select Shift AKL SIGN ADMIN1 (LEAVE ALONE, DONT MAKE INACTIVE) CD AKL city CD T…" at bounding box center [245, 280] width 120 height 19
click at [185, 271] on select "Select Shift AKL SIGN ADMIN1 (LEAVE ALONE, DONT MAKE INACTIVE) CD AKL city CD T…" at bounding box center [245, 280] width 120 height 19
click at [363, 277] on select "1 Carlton Events 1 Carlton Hamilton 1 Carlton Wellington 1 EHS WAREHOUSE/OFFICE…" at bounding box center [375, 280] width 120 height 19
click at [315, 271] on select "1 Carlton Events 1 Carlton Hamilton 1 Carlton Wellington 1 EHS WAREHOUSE/OFFICE…" at bounding box center [375, 280] width 120 height 19
click at [475, 280] on select "Select Role INSTALLER DW" at bounding box center [504, 280] width 120 height 19
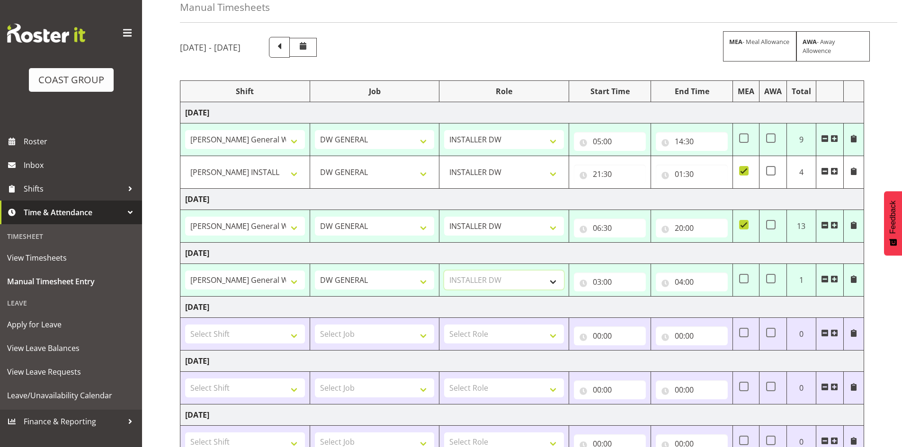
click at [444, 271] on select "Select Role INSTALLER DW" at bounding box center [504, 280] width 120 height 19
click at [600, 279] on input "03:00" at bounding box center [610, 282] width 72 height 19
click at [636, 309] on select "00 01 02 03 04 05 06 07 08 09 10 11 12 13 14 15 16 17 18 19 20 21 22 23" at bounding box center [638, 306] width 21 height 19
click at [628, 297] on select "00 01 02 03 04 05 06 07 08 09 10 11 12 13 14 15 16 17 18 19 20 21 22 23" at bounding box center [638, 306] width 21 height 19
click at [739, 305] on td "Saturday 16th August 2025" at bounding box center [522, 307] width 684 height 21
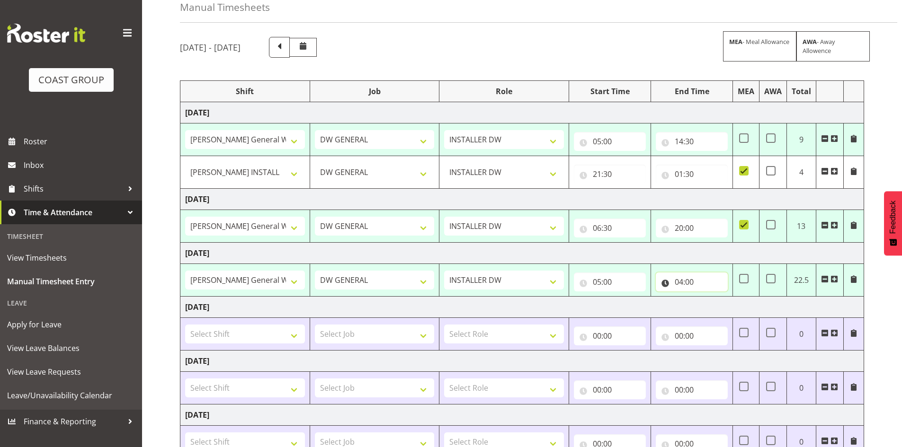
click at [678, 282] on input "04:00" at bounding box center [692, 282] width 72 height 19
click at [721, 305] on select "00 01 02 03 04 05 06 07 08 09 10 11 12 13 14 15 16 17 18 19 20 21 22 23" at bounding box center [720, 306] width 21 height 19
click at [710, 297] on select "00 01 02 03 04 05 06 07 08 09 10 11 12 13 14 15 16 17 18 19 20 21 22 23" at bounding box center [720, 306] width 21 height 19
click at [741, 304] on select "00 01 02 03 04 05 06 07 08 09 10 11 12 13 14 15 16 17 18 19 20 21 22 23 24 25 2…" at bounding box center [744, 306] width 21 height 19
click at [734, 297] on select "00 01 02 03 04 05 06 07 08 09 10 11 12 13 14 15 16 17 18 19 20 21 22 23 24 25 2…" at bounding box center [744, 306] width 21 height 19
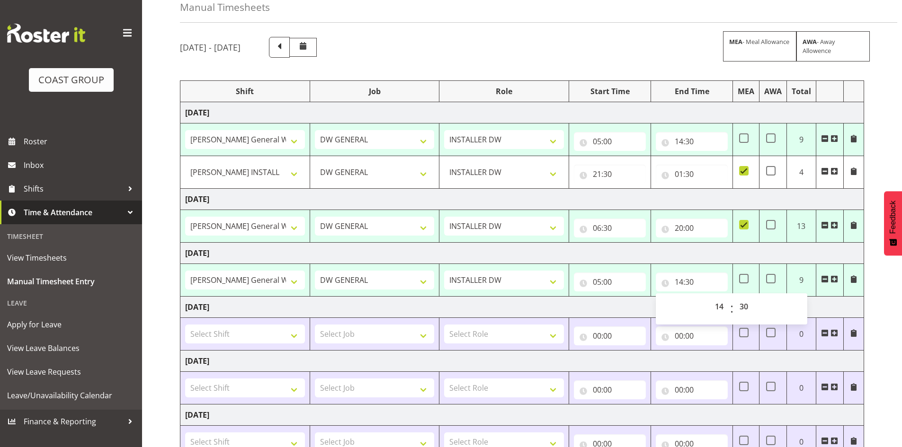
click at [826, 306] on td "Saturday 16th August 2025" at bounding box center [522, 307] width 684 height 21
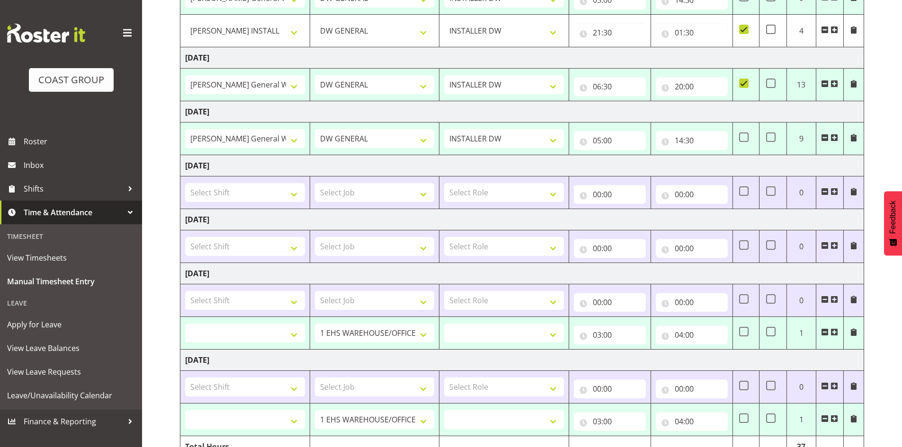
scroll to position [189, 0]
click at [824, 299] on span at bounding box center [825, 299] width 8 height 8
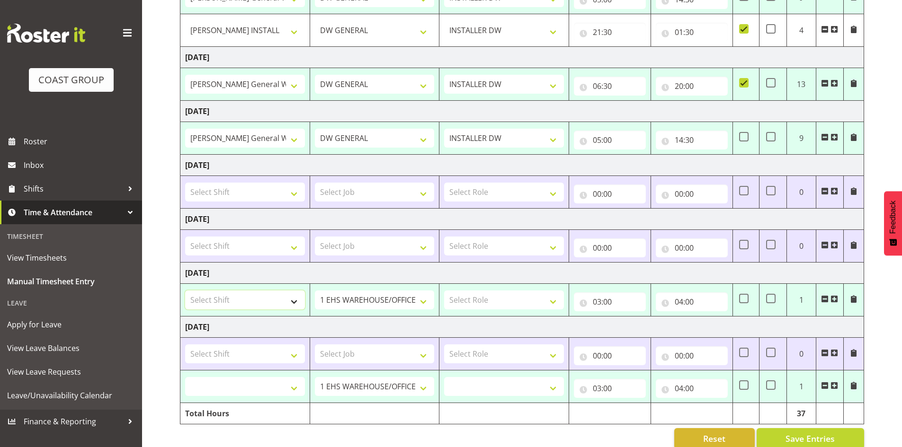
click at [235, 297] on select "Select Shift AKL SIGN ADMIN1 (LEAVE ALONE, DONT MAKE INACTIVE) CD AKL city CD T…" at bounding box center [245, 300] width 120 height 19
click at [185, 291] on select "Select Shift AKL SIGN ADMIN1 (LEAVE ALONE, DONT MAKE INACTIVE) CD AKL city CD T…" at bounding box center [245, 300] width 120 height 19
click at [411, 299] on select "1 Carlton Events 1 Carlton Hamilton 1 Carlton Wellington 1 EHS WAREHOUSE/OFFICE…" at bounding box center [375, 300] width 120 height 19
click at [315, 291] on select "1 Carlton Events 1 Carlton Hamilton 1 Carlton Wellington 1 EHS WAREHOUSE/OFFICE…" at bounding box center [375, 300] width 120 height 19
click at [482, 302] on select "Select Role INSTALLER DW" at bounding box center [504, 300] width 120 height 19
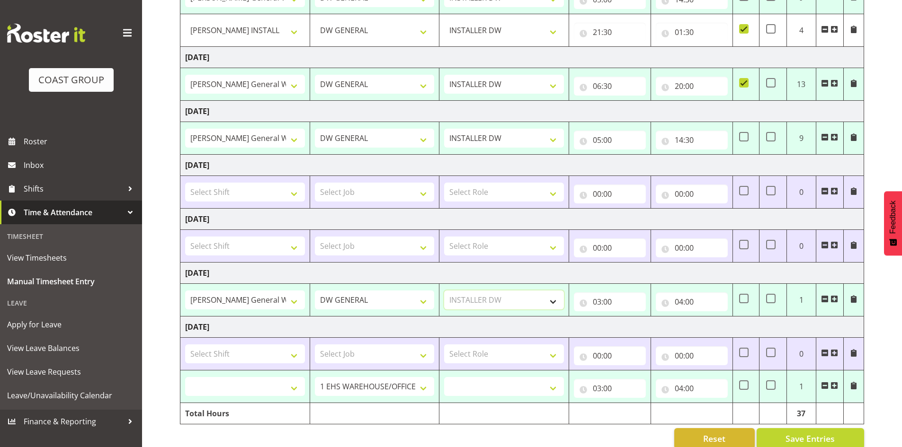
click at [444, 291] on select "Select Role INSTALLER DW" at bounding box center [504, 300] width 120 height 19
click at [598, 298] on input "03:00" at bounding box center [610, 302] width 72 height 19
click at [638, 327] on select "00 01 02 03 04 05 06 07 08 09 10 11 12 13 14 15 16 17 18 19 20 21 22 23" at bounding box center [638, 326] width 21 height 19
click at [628, 317] on select "00 01 02 03 04 05 06 07 08 09 10 11 12 13 14 15 16 17 18 19 20 21 22 23" at bounding box center [638, 326] width 21 height 19
click at [642, 323] on select "00 01 02 03 04 05 06 07 08 09 10 11 12 13 14 15 16 17 18 19 20 21 22 23" at bounding box center [638, 326] width 21 height 19
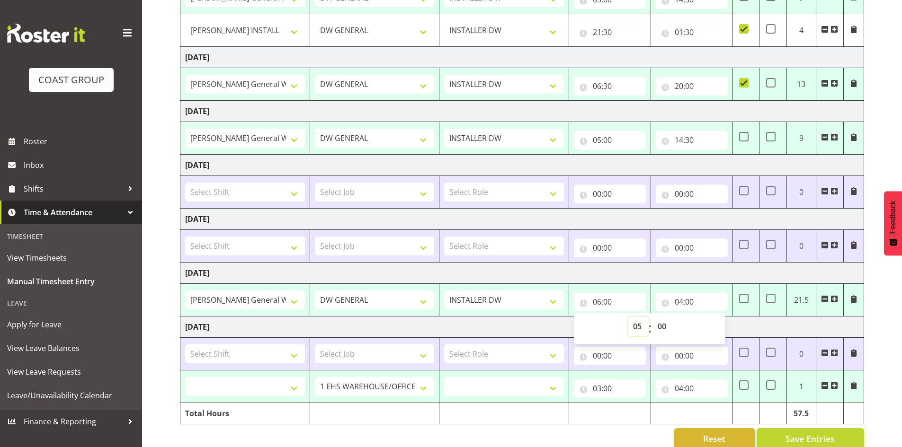
click at [628, 317] on select "00 01 02 03 04 05 06 07 08 09 10 11 12 13 14 15 16 17 18 19 20 21 22 23" at bounding box center [638, 326] width 21 height 19
click at [682, 304] on input "04:00" at bounding box center [692, 302] width 72 height 19
click at [717, 325] on select "00 01 02 03 04 05 06 07 08 09 10 11 12 13 14 15 16 17 18 19 20 21 22 23" at bounding box center [720, 326] width 21 height 19
click at [710, 317] on select "00 01 02 03 04 05 06 07 08 09 10 11 12 13 14 15 16 17 18 19 20 21 22 23" at bounding box center [720, 326] width 21 height 19
click at [839, 339] on td at bounding box center [829, 354] width 27 height 33
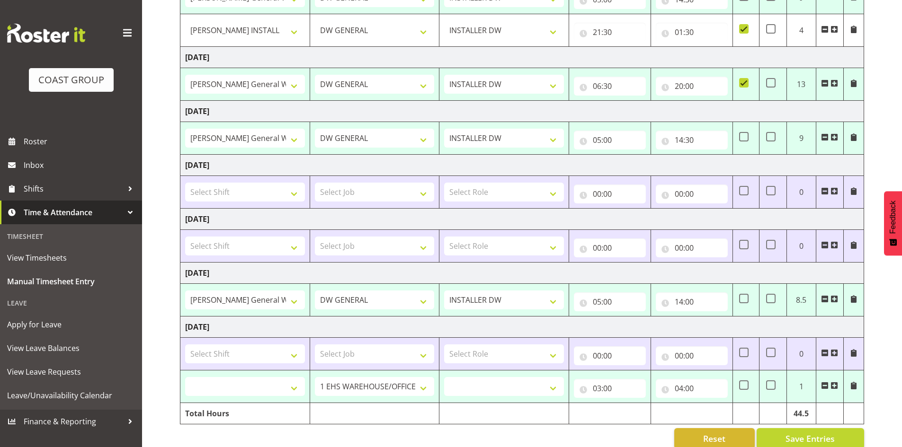
click at [826, 355] on span at bounding box center [825, 353] width 8 height 8
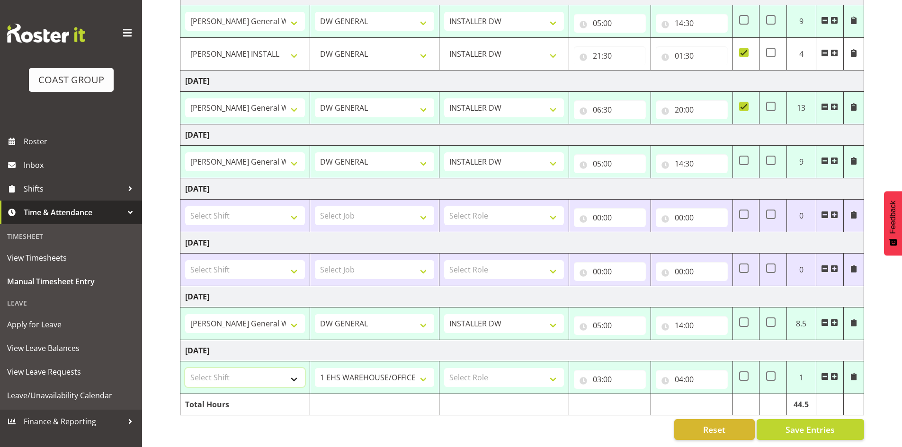
click at [253, 368] on select "Select Shift AKL SIGN ADMIN1 (LEAVE ALONE, DONT MAKE INACTIVE) CD AKL city CD T…" at bounding box center [245, 377] width 120 height 19
click at [185, 368] on select "Select Shift AKL SIGN ADMIN1 (LEAVE ALONE, DONT MAKE INACTIVE) CD AKL city CD T…" at bounding box center [245, 377] width 120 height 19
click at [368, 368] on select "1 Carlton Events 1 Carlton Hamilton 1 Carlton Wellington 1 EHS WAREHOUSE/OFFICE…" at bounding box center [375, 377] width 120 height 19
click at [315, 368] on select "1 Carlton Events 1 Carlton Hamilton 1 Carlton Wellington 1 EHS WAREHOUSE/OFFICE…" at bounding box center [375, 377] width 120 height 19
click at [487, 372] on select "Select Role INSTALLER DW" at bounding box center [504, 377] width 120 height 19
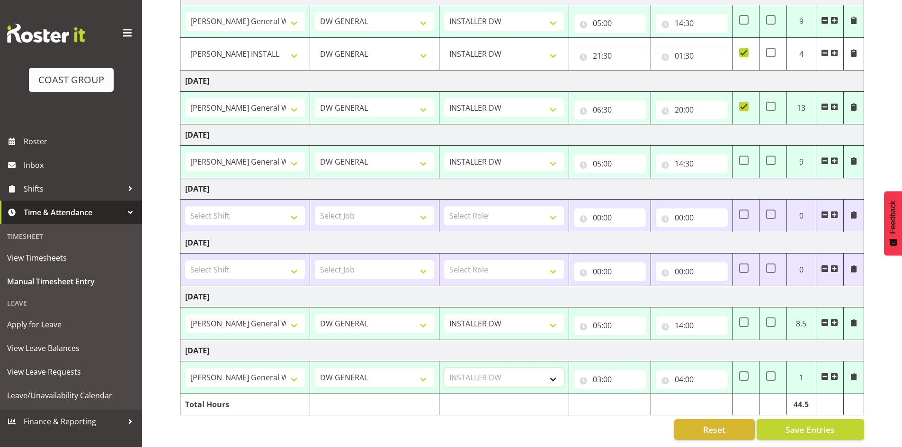
click at [444, 368] on select "Select Role INSTALLER DW" at bounding box center [504, 377] width 120 height 19
click at [598, 373] on input "03:00" at bounding box center [610, 379] width 72 height 19
click at [633, 395] on select "00 01 02 03 04 05 06 07 08 09 10 11 12 13 14 15 16 17 18 19 20 21 22 23" at bounding box center [638, 404] width 21 height 19
click at [628, 395] on select "00 01 02 03 04 05 06 07 08 09 10 11 12 13 14 15 16 17 18 19 20 21 22 23" at bounding box center [638, 404] width 21 height 19
click at [679, 370] on input "04:00" at bounding box center [692, 379] width 72 height 19
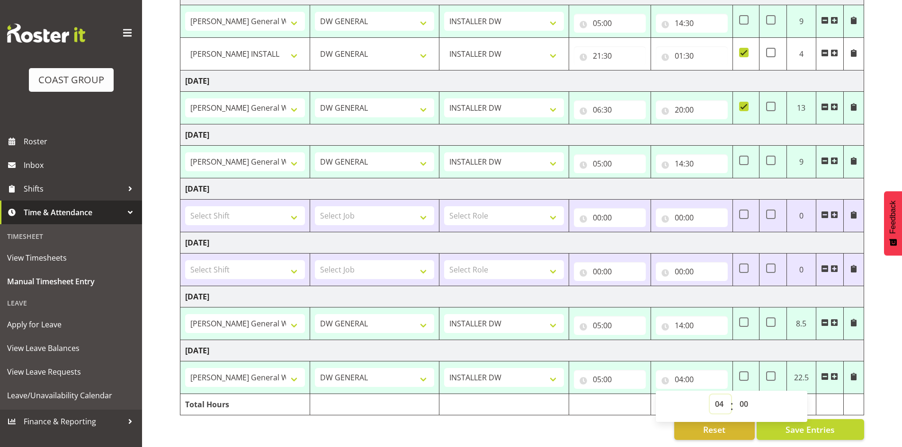
click at [719, 396] on select "00 01 02 03 04 05 06 07 08 09 10 11 12 13 14 15 16 17 18 19 20 21 22 23" at bounding box center [720, 404] width 21 height 19
click at [710, 395] on select "00 01 02 03 04 05 06 07 08 09 10 11 12 13 14 15 16 17 18 19 20 21 22 23" at bounding box center [720, 404] width 21 height 19
click at [883, 385] on div "August 13th - August 19th 2025 MEA - Meal Allowance AWA - Away Allowence Shift …" at bounding box center [541, 179] width 722 height 536
click at [812, 424] on span "Save Entries" at bounding box center [809, 430] width 49 height 12
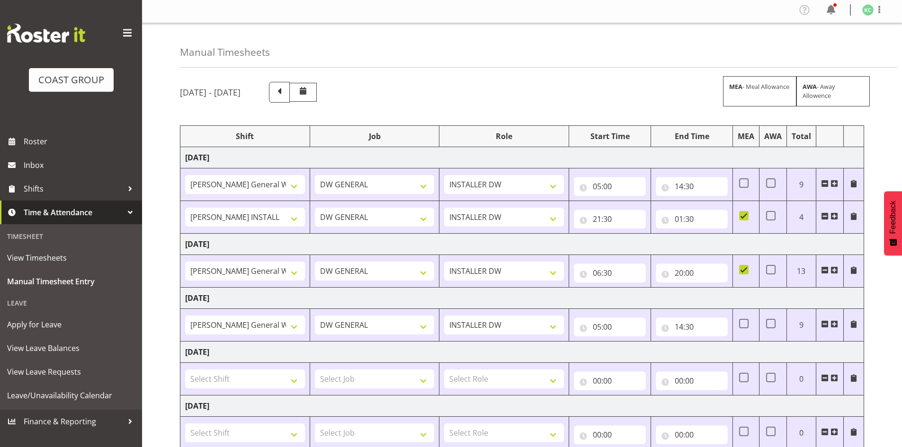
scroll to position [0, 0]
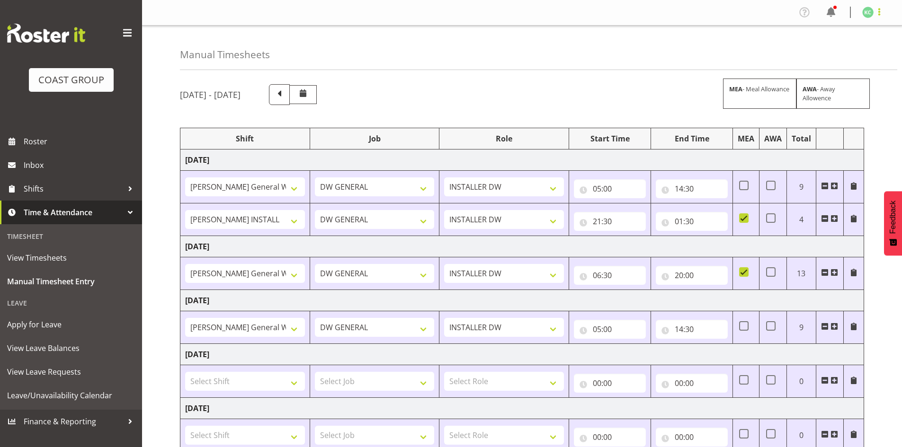
click at [875, 9] on span at bounding box center [879, 11] width 11 height 11
click at [826, 50] on link "Log Out" at bounding box center [839, 49] width 91 height 17
